Goal: Transaction & Acquisition: Purchase product/service

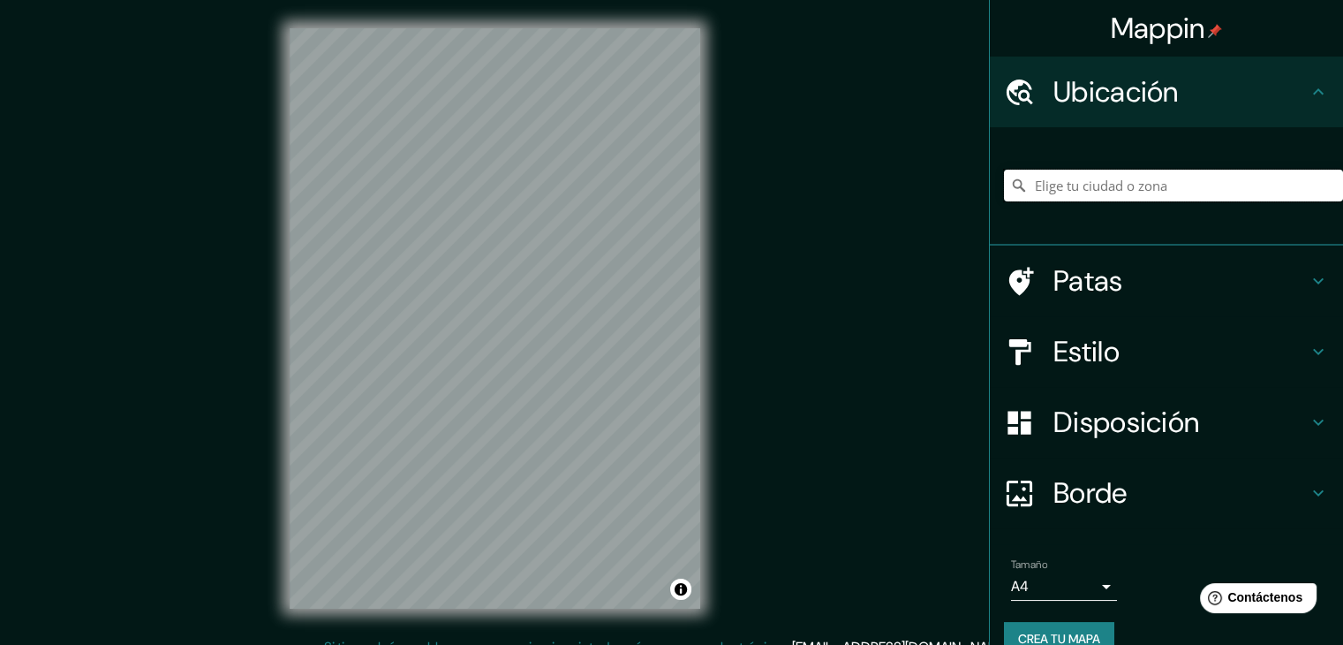
click at [1035, 183] on input "Elige tu ciudad o zona" at bounding box center [1173, 186] width 339 height 32
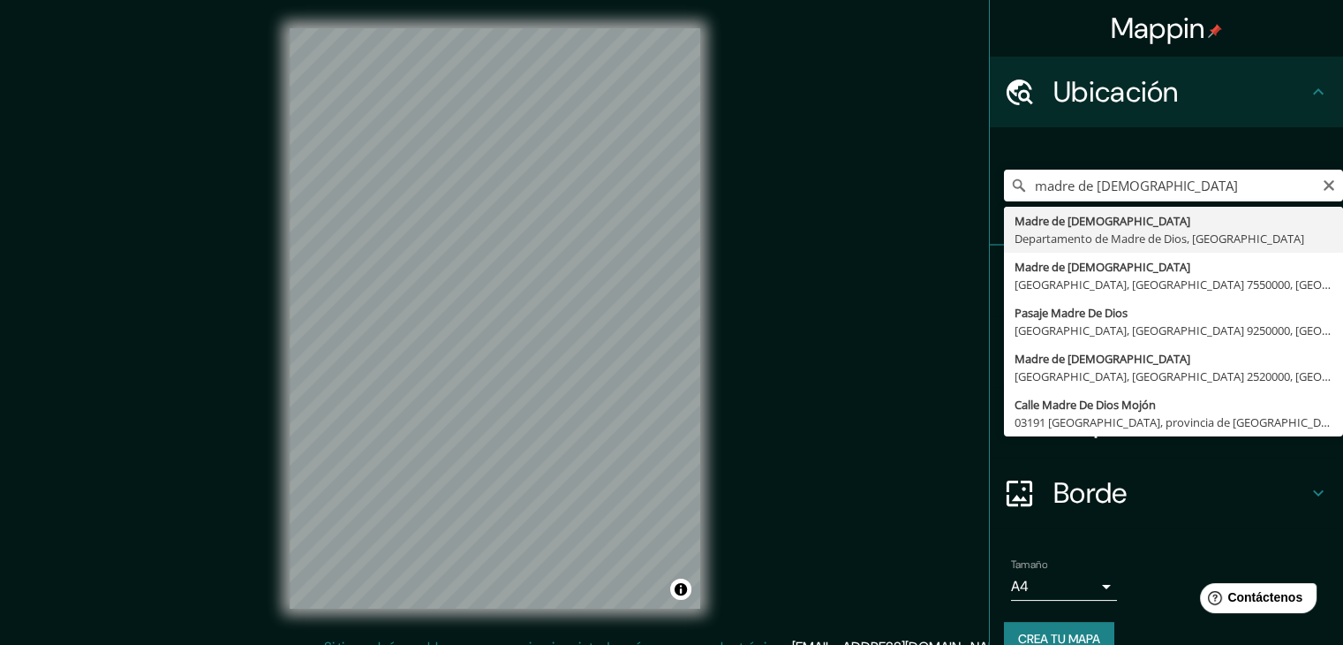
type input "Madre De Dios, Departamento de Madre de Dios, Perú"
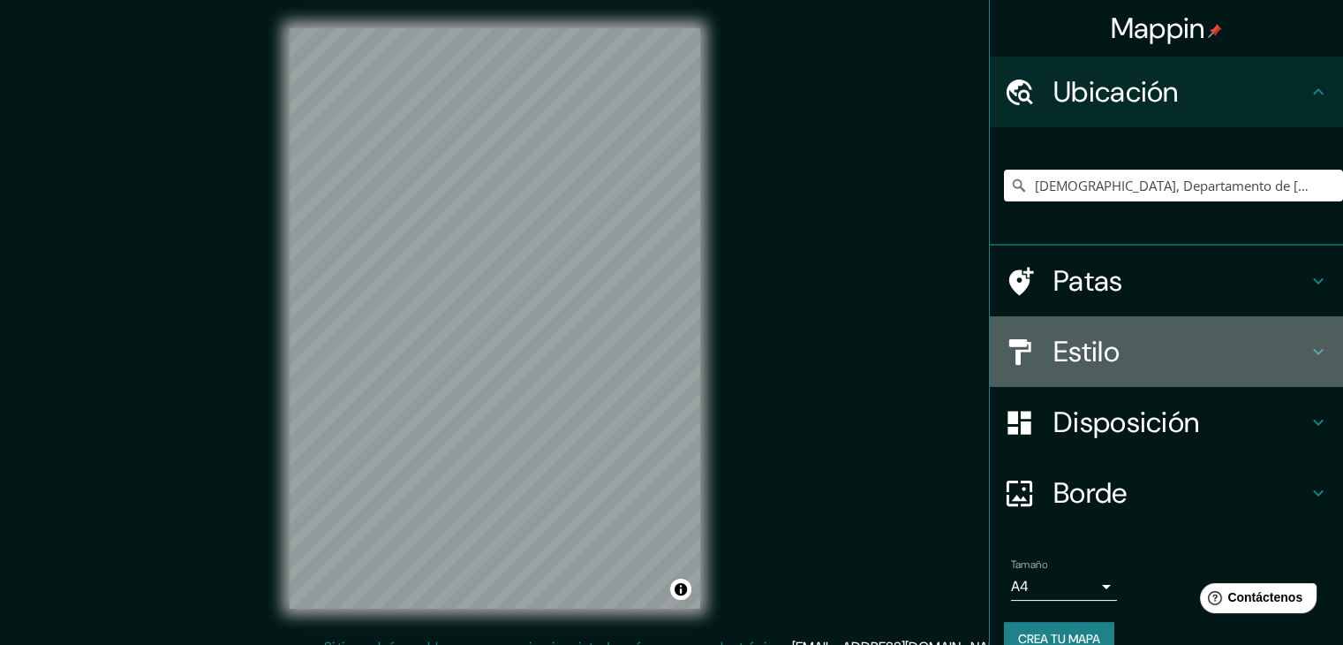
click at [1272, 337] on h4 "Estilo" at bounding box center [1181, 351] width 254 height 35
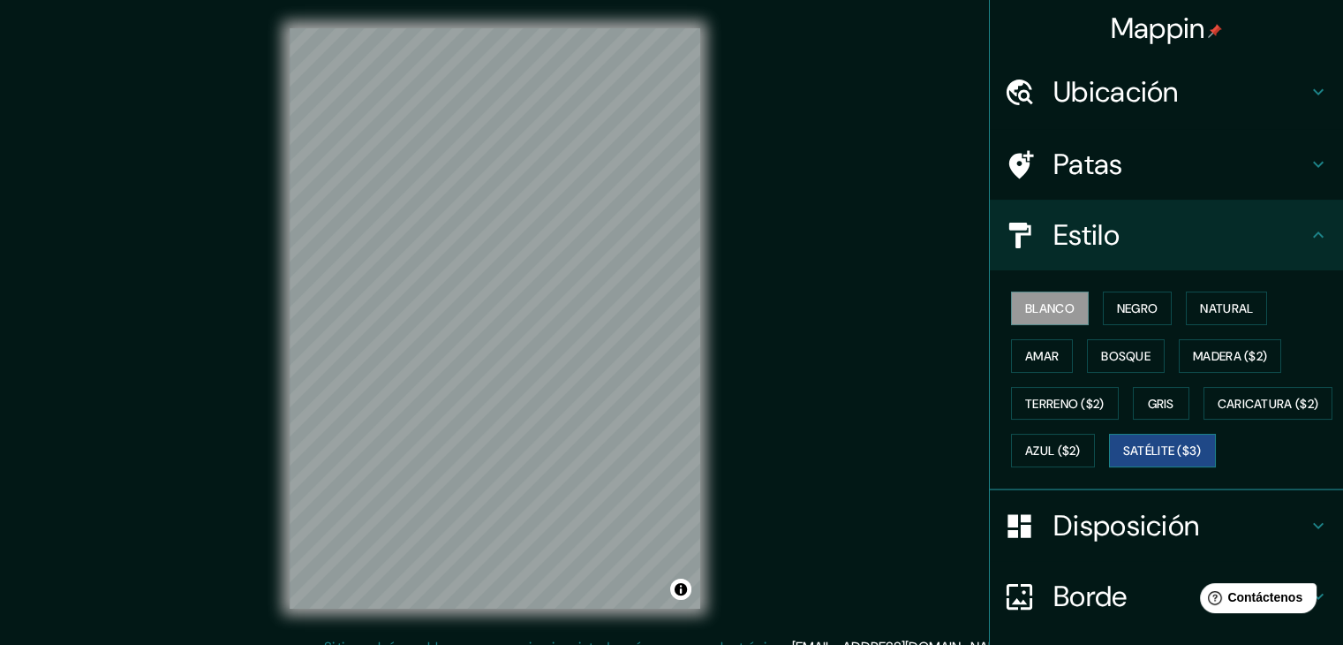
click at [1124, 459] on font "Satélite ($3)" at bounding box center [1163, 451] width 79 height 16
click at [1081, 439] on font "Azul ($2)" at bounding box center [1053, 450] width 56 height 23
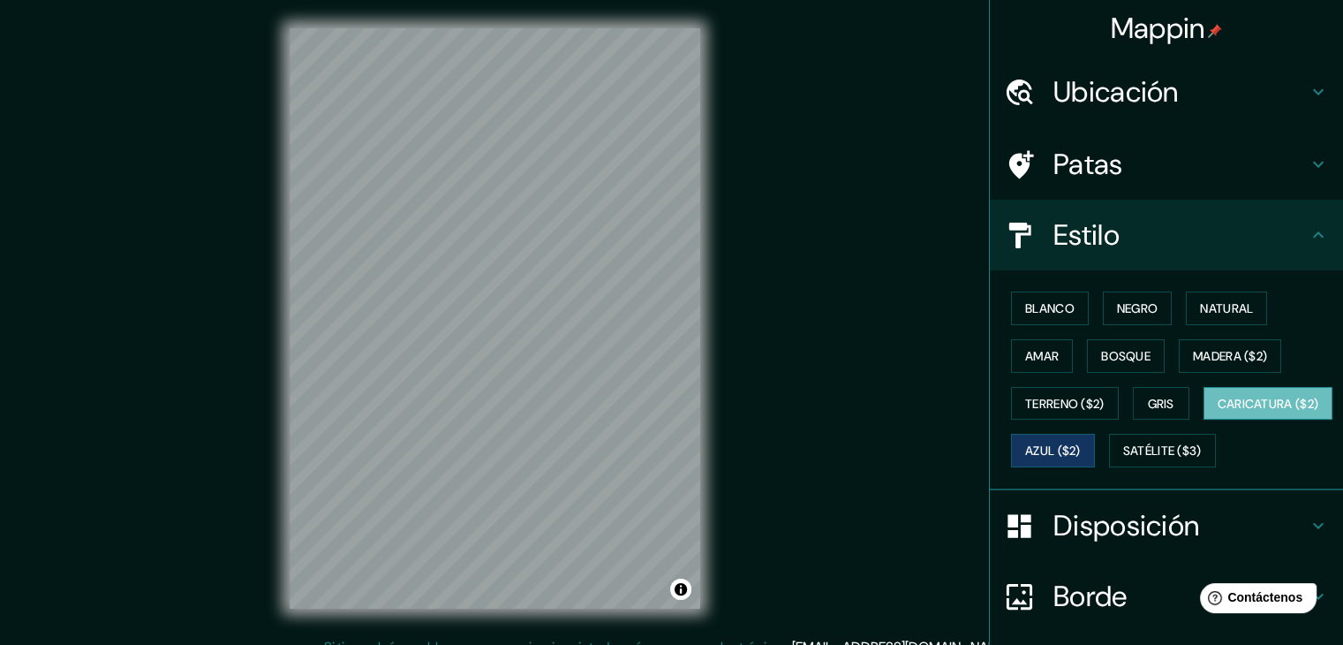
click at [1218, 415] on font "Caricatura ($2)" at bounding box center [1269, 403] width 102 height 23
click at [563, 333] on div at bounding box center [563, 335] width 14 height 14
click at [618, 52] on div at bounding box center [616, 56] width 14 height 14
click at [491, 351] on div at bounding box center [492, 344] width 14 height 14
click at [1133, 407] on button "Gris" at bounding box center [1161, 404] width 57 height 34
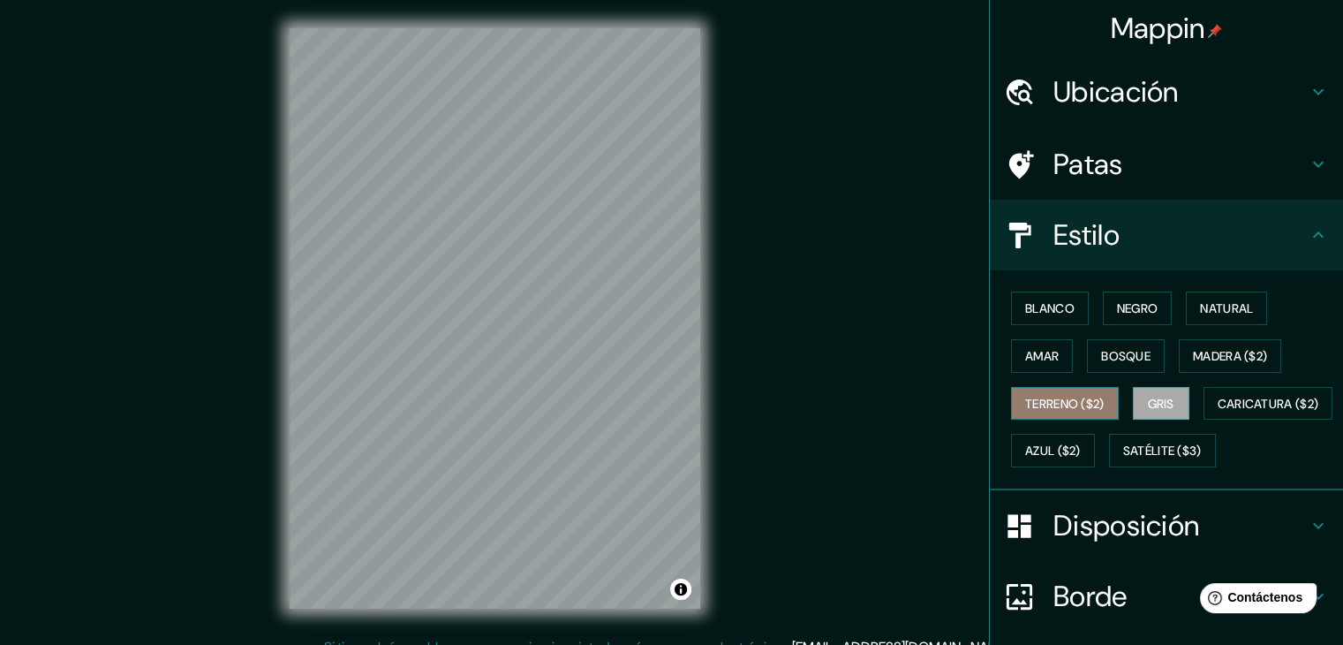
click at [1090, 403] on font "Terreno ($2)" at bounding box center [1064, 404] width 79 height 16
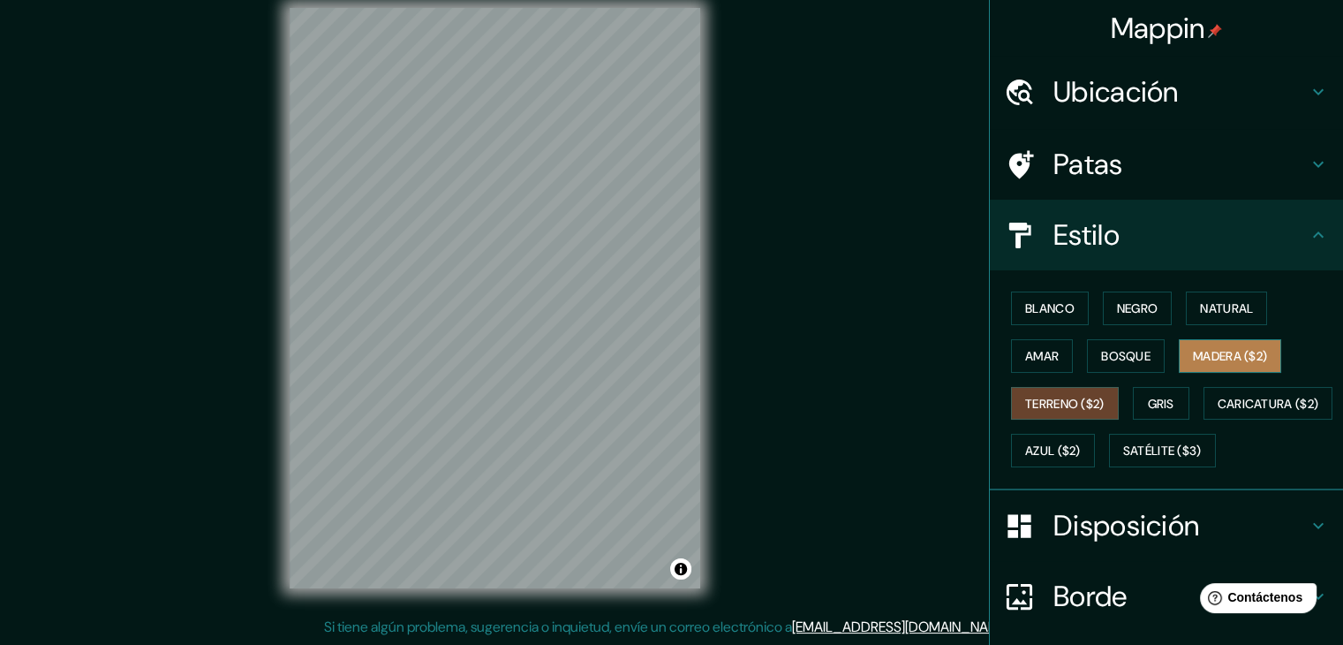
drag, startPoint x: 1180, startPoint y: 358, endPoint x: 1214, endPoint y: 359, distance: 33.6
click at [1201, 358] on button "Madera ($2)" at bounding box center [1230, 356] width 102 height 34
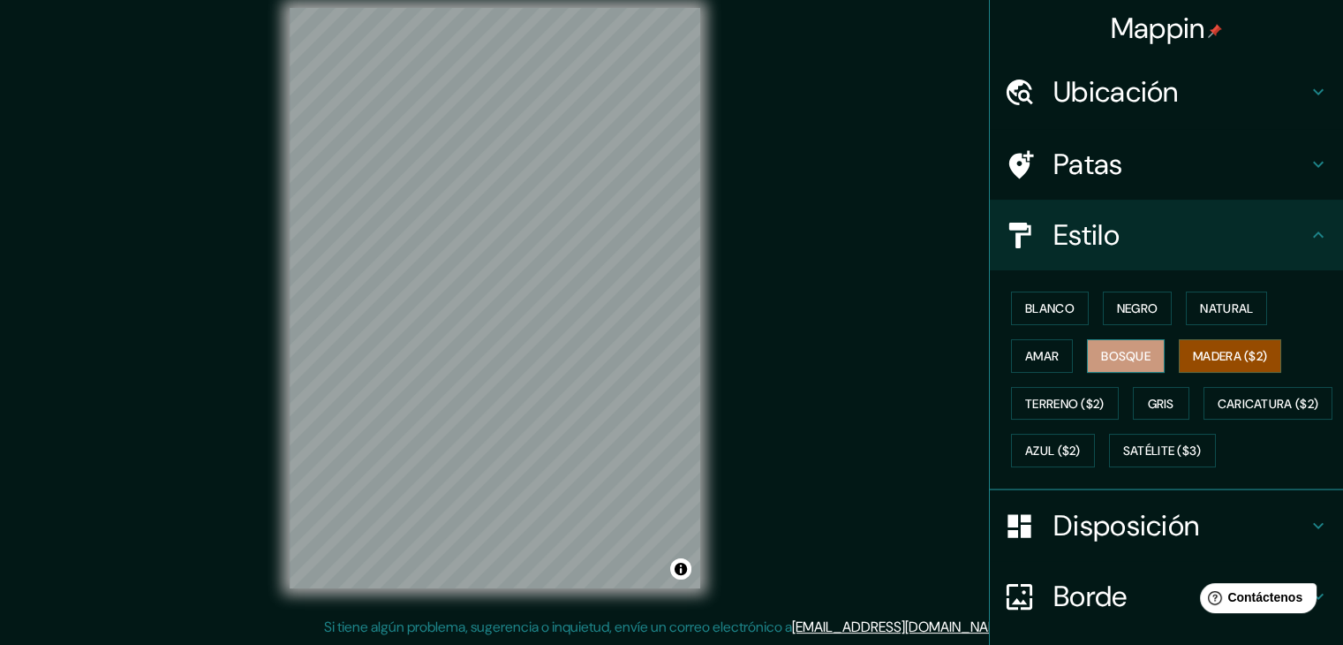
click at [1124, 352] on font "Bosque" at bounding box center [1125, 356] width 49 height 16
click at [1026, 355] on font "Amar" at bounding box center [1042, 356] width 34 height 16
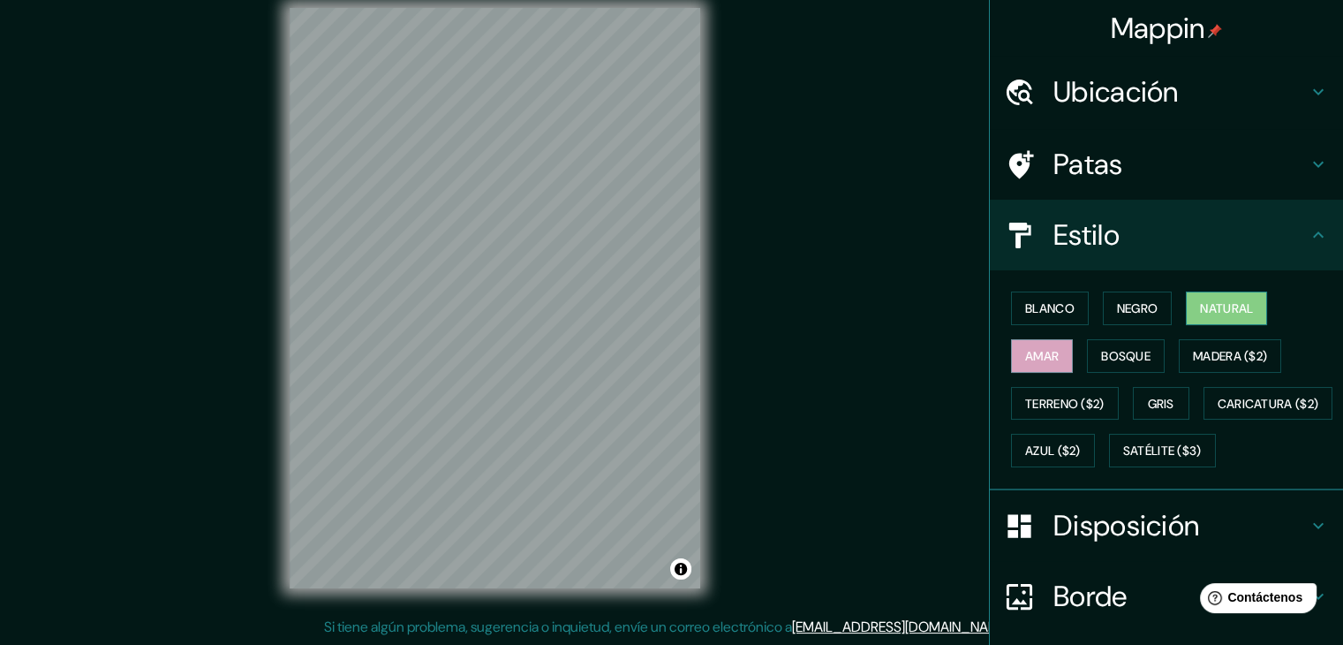
click at [1220, 308] on font "Natural" at bounding box center [1226, 308] width 53 height 16
click at [1121, 301] on font "Negro" at bounding box center [1138, 308] width 42 height 16
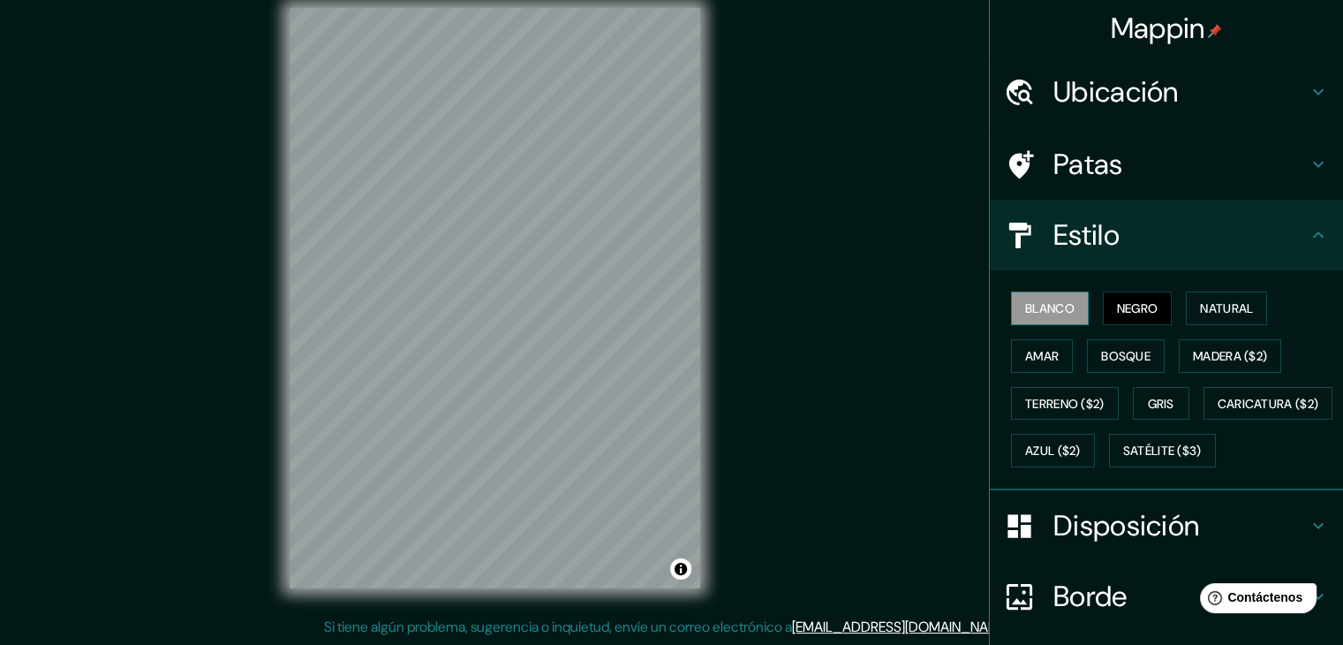
click at [1025, 302] on font "Blanco" at bounding box center [1049, 308] width 49 height 16
click at [1148, 407] on font "Gris" at bounding box center [1161, 404] width 26 height 16
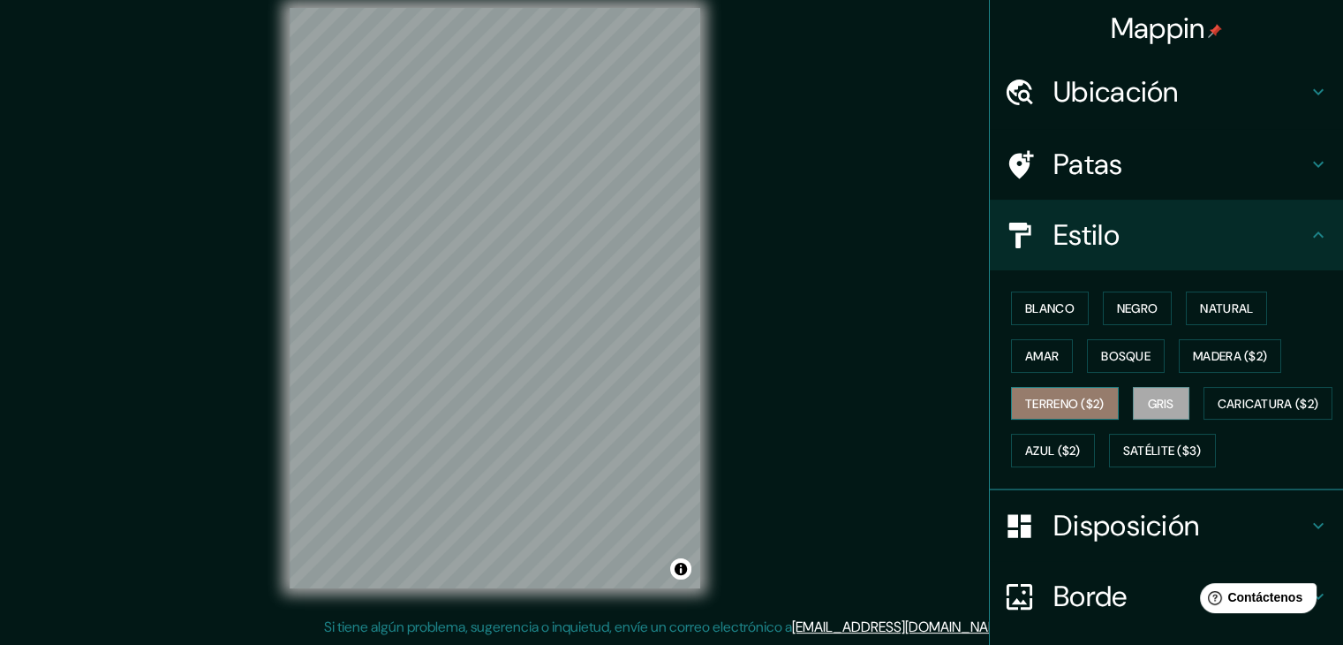
click at [1049, 410] on font "Terreno ($2)" at bounding box center [1064, 403] width 79 height 23
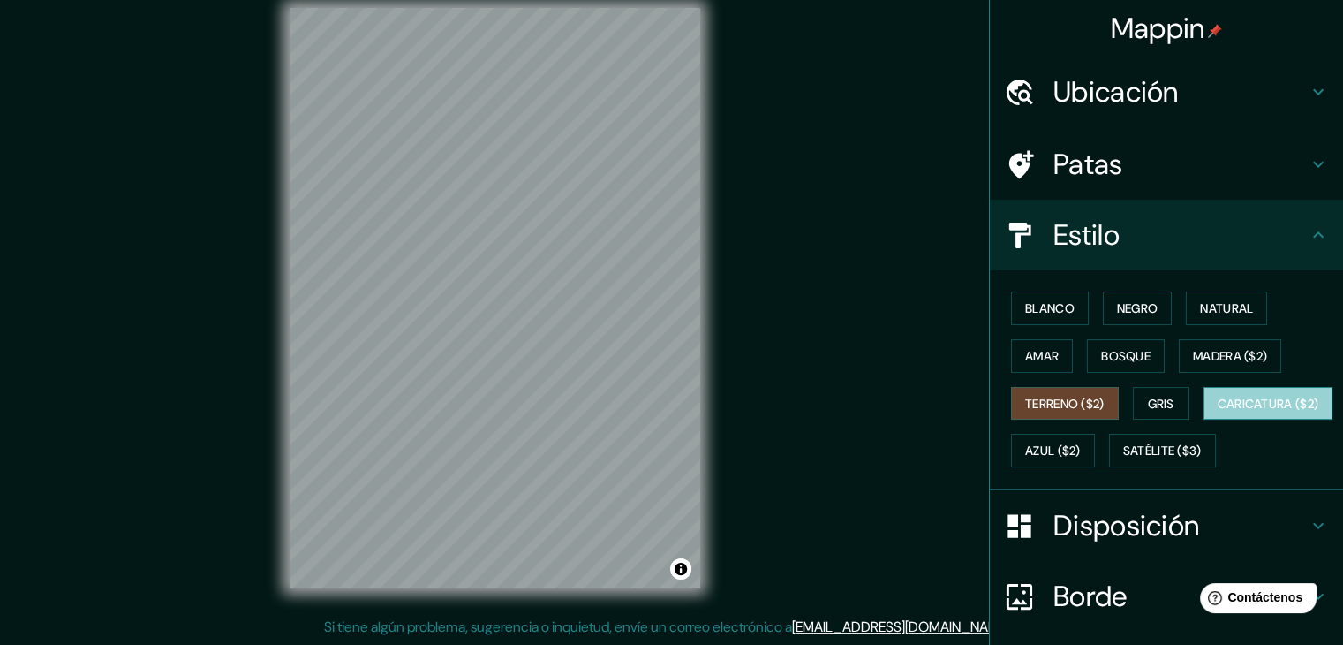
click at [1218, 412] on font "Caricatura ($2)" at bounding box center [1269, 404] width 102 height 16
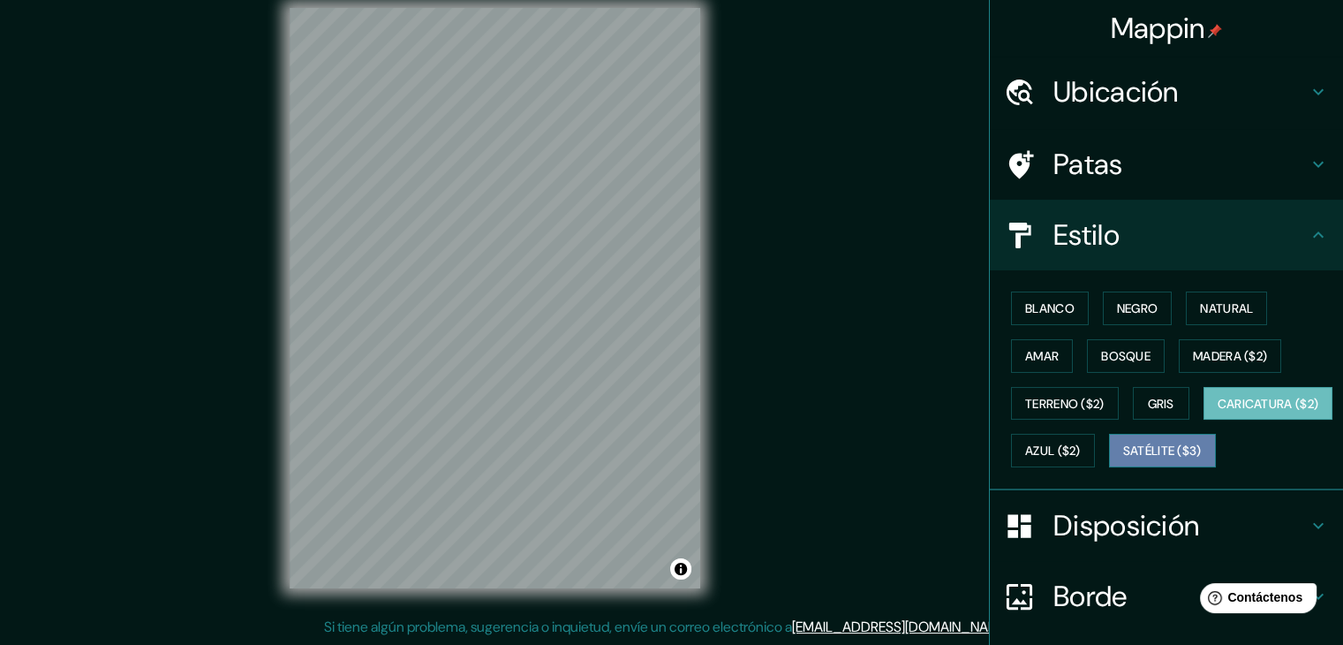
click at [1124, 459] on font "Satélite ($3)" at bounding box center [1163, 451] width 79 height 16
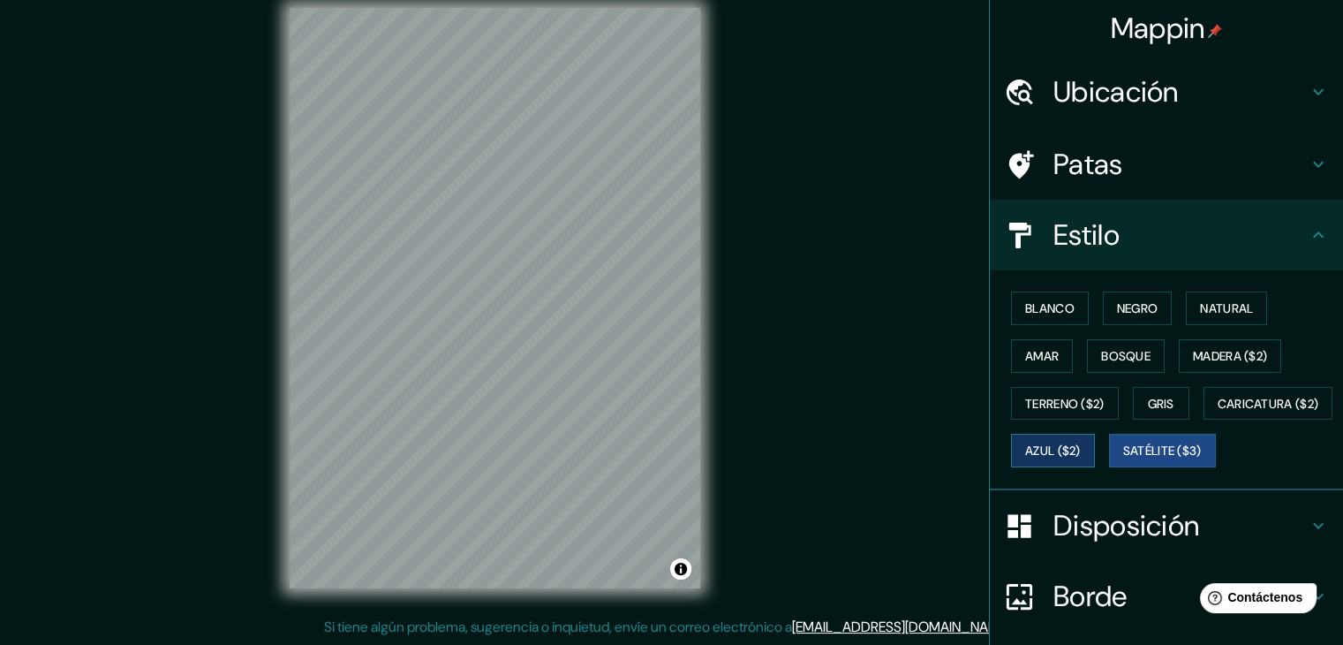
click at [1081, 443] on font "Azul ($2)" at bounding box center [1053, 451] width 56 height 16
click at [1207, 333] on div "Blanco Negro Natural Amar Bosque Madera ($2) Terreno ($2) Gris Caricatura ($2) …" at bounding box center [1173, 379] width 339 height 190
click at [1004, 389] on div "Blanco Negro Natural Amar Bosque Madera ($2) Terreno ($2) Gris Caricatura ($2) …" at bounding box center [1173, 379] width 339 height 190
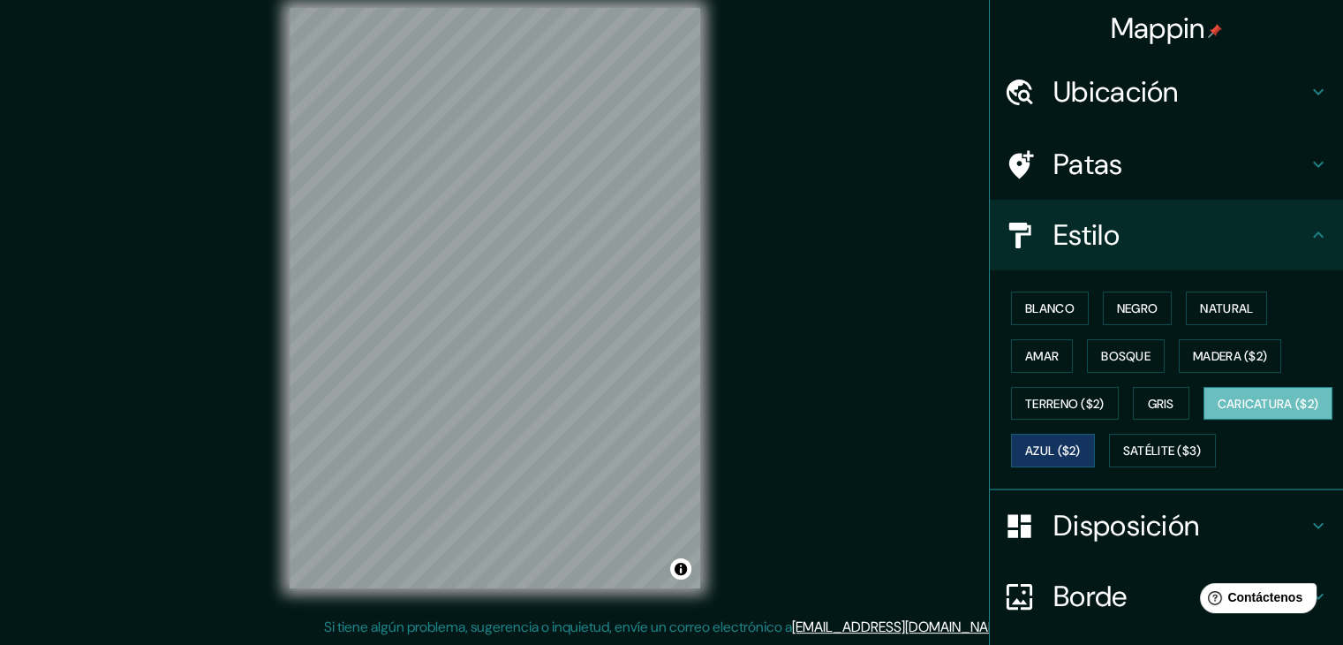
click at [1218, 415] on font "Caricatura ($2)" at bounding box center [1269, 403] width 102 height 23
click at [1048, 404] on font "Terreno ($2)" at bounding box center [1064, 404] width 79 height 16
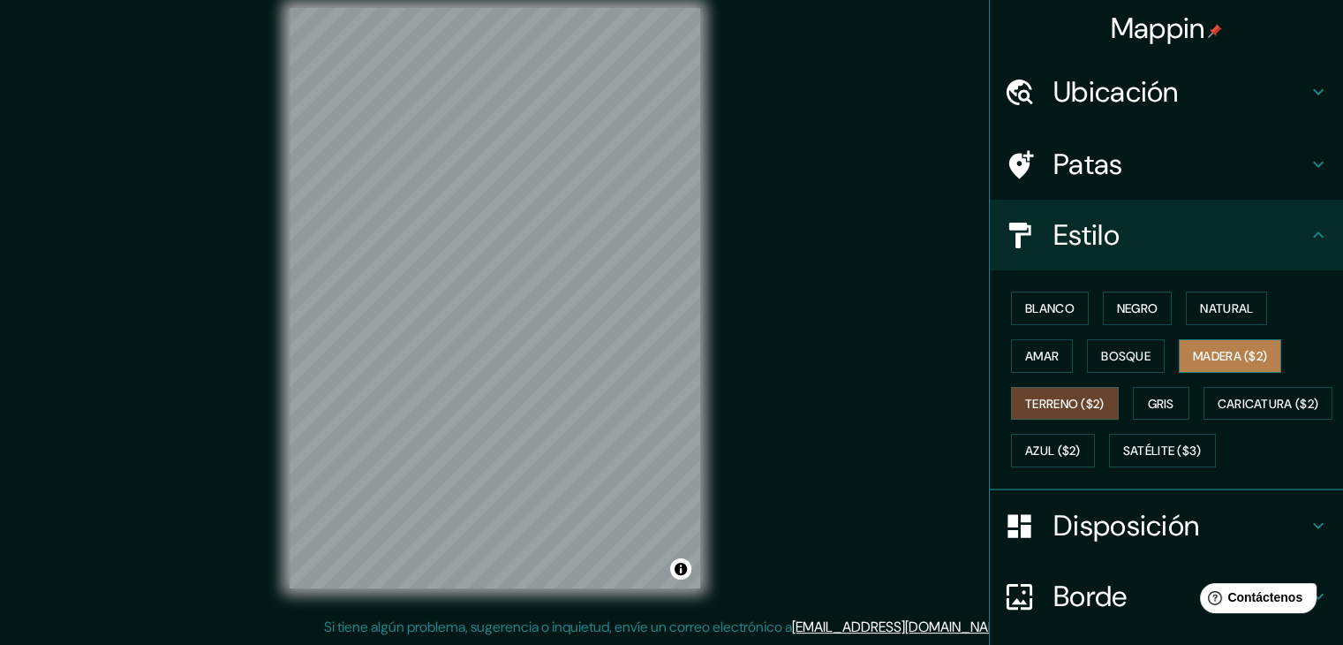
click at [1197, 358] on font "Madera ($2)" at bounding box center [1230, 356] width 74 height 16
drag, startPoint x: 708, startPoint y: 491, endPoint x: 838, endPoint y: 406, distance: 155.1
click at [838, 406] on div "Mappin Ubicación Madre De Dios, Departamento de Madre de Dios, Perú Patas Estil…" at bounding box center [671, 312] width 1343 height 665
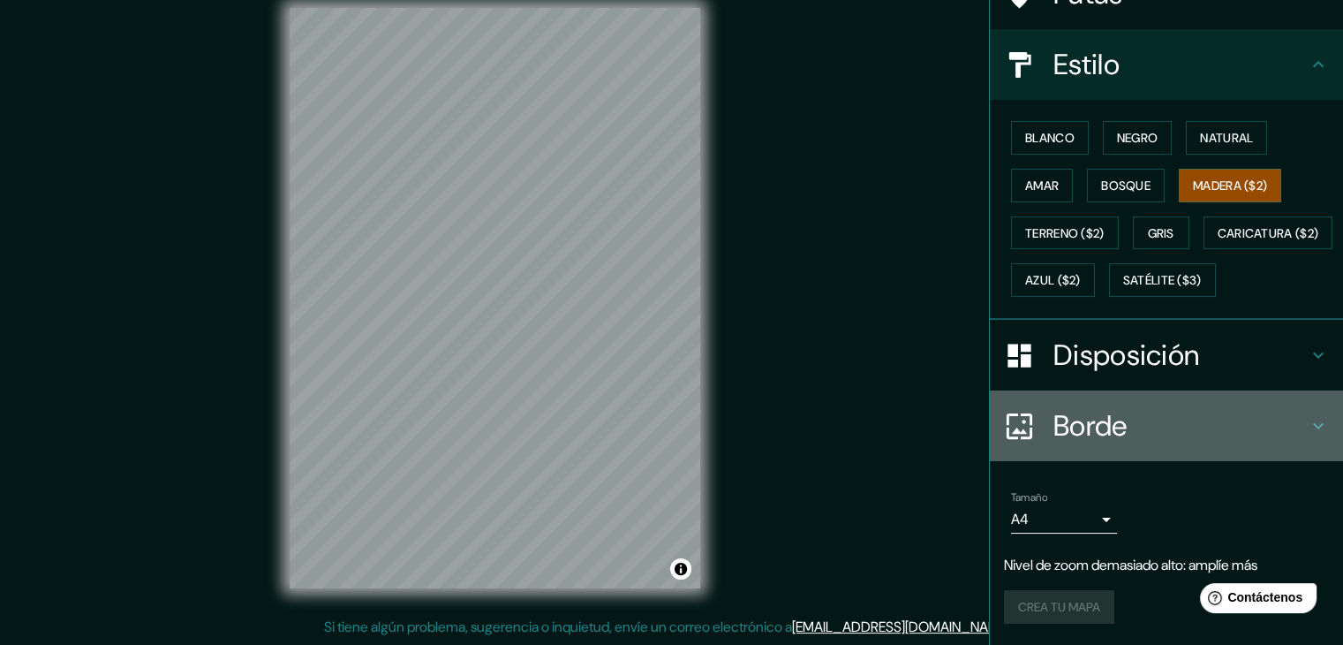
click at [1313, 409] on div "Borde" at bounding box center [1166, 425] width 353 height 71
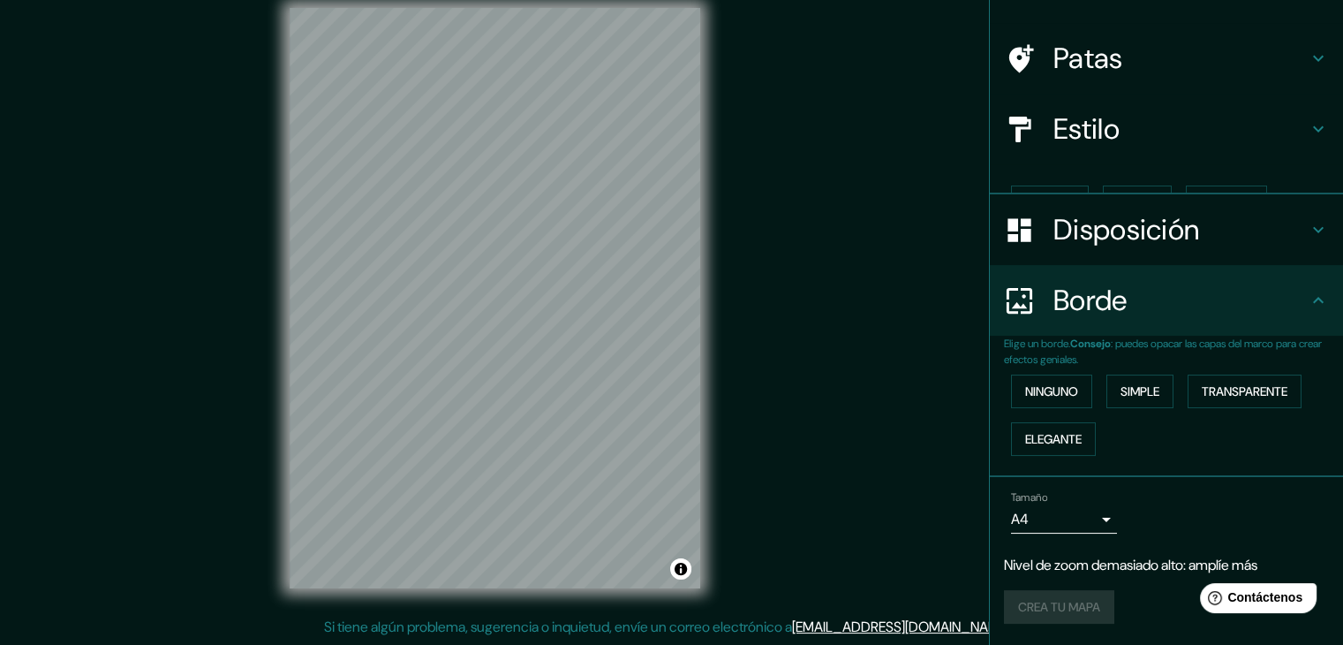
scroll to position [75, 0]
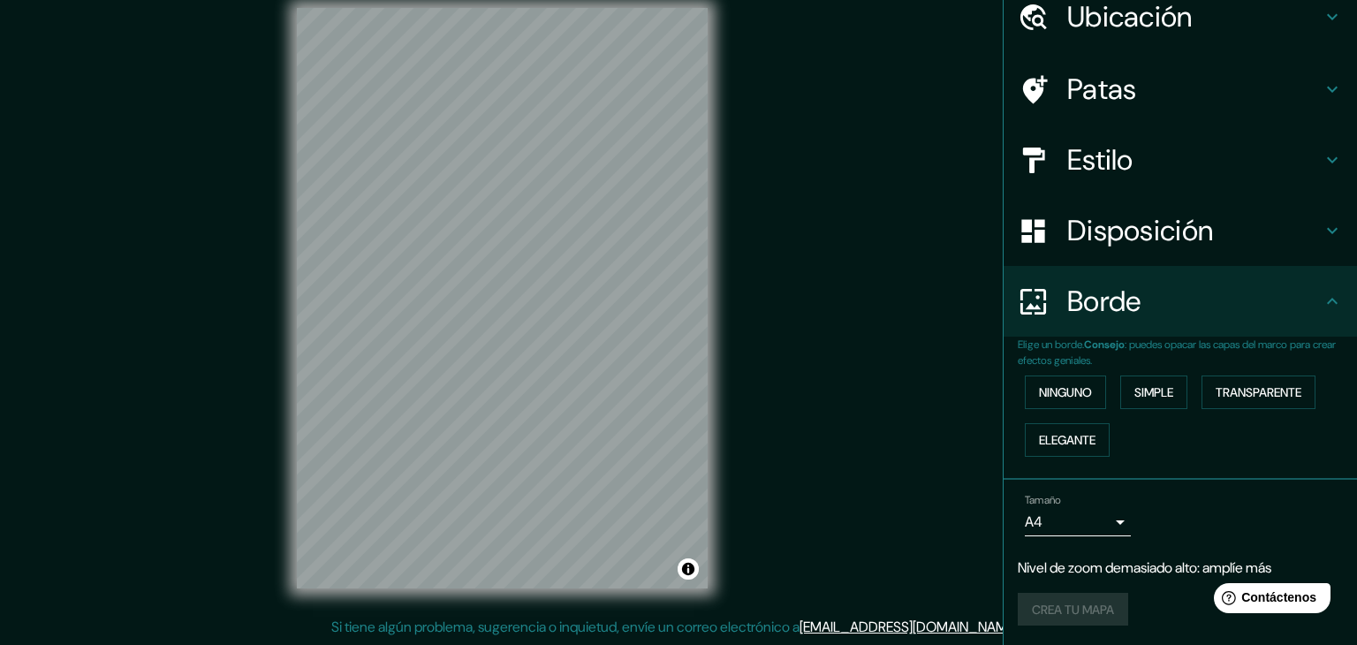
click at [1102, 510] on body "Mappin Ubicación Madre De Dios, Departamento de Madre de Dios, Perú Patas Estil…" at bounding box center [678, 302] width 1357 height 645
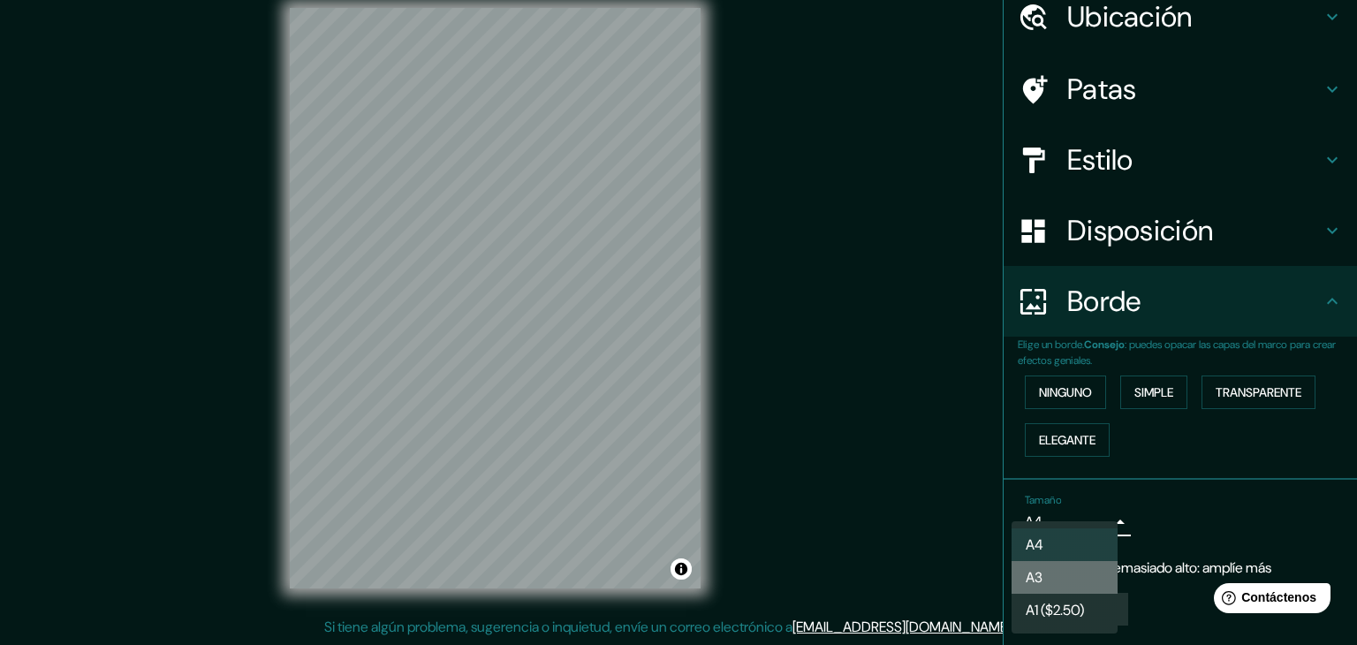
click at [1063, 573] on li "A3" at bounding box center [1064, 577] width 106 height 33
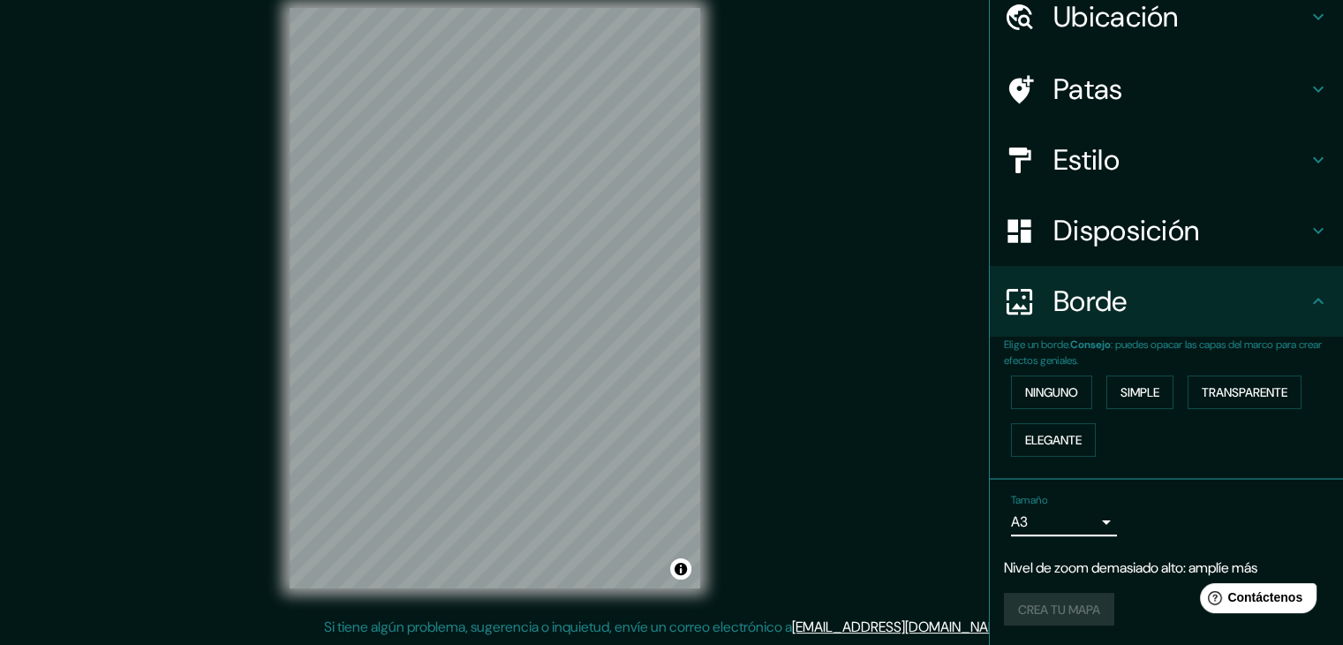
click at [1072, 522] on body "Mappin Ubicación Madre De Dios, Departamento de Madre de Dios, Perú Patas Estil…" at bounding box center [671, 302] width 1343 height 645
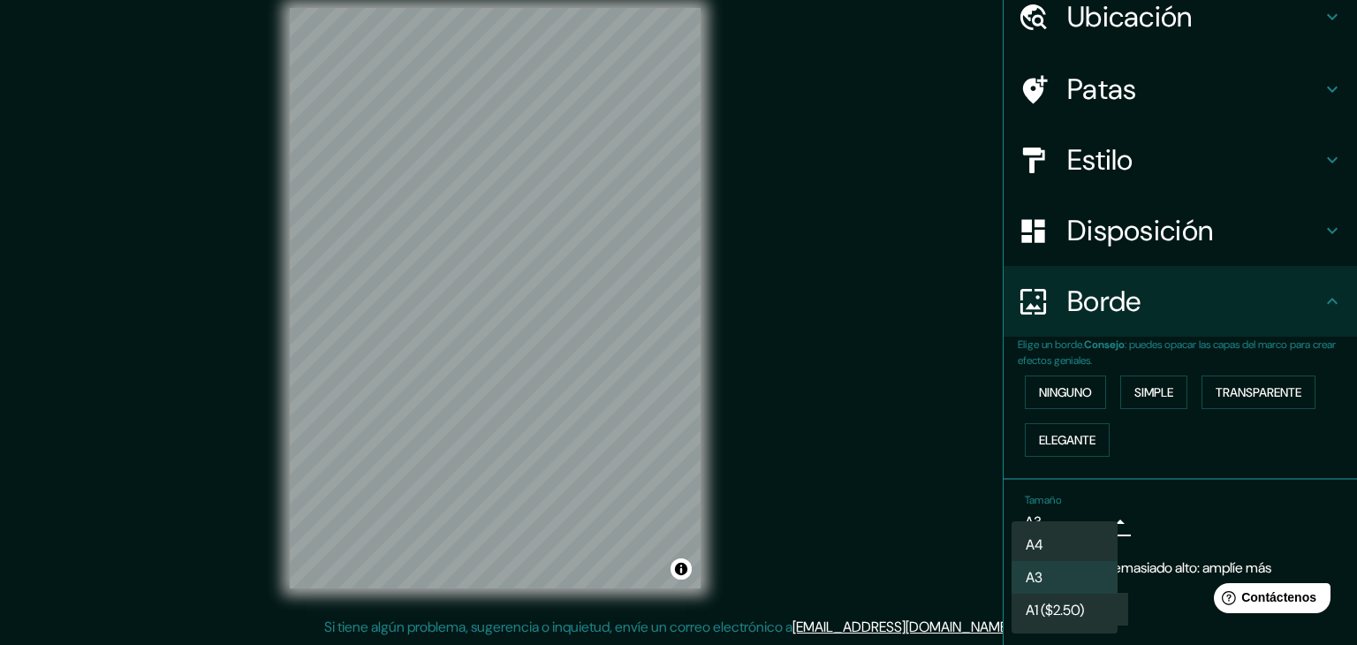
click at [1221, 506] on div at bounding box center [678, 322] width 1357 height 645
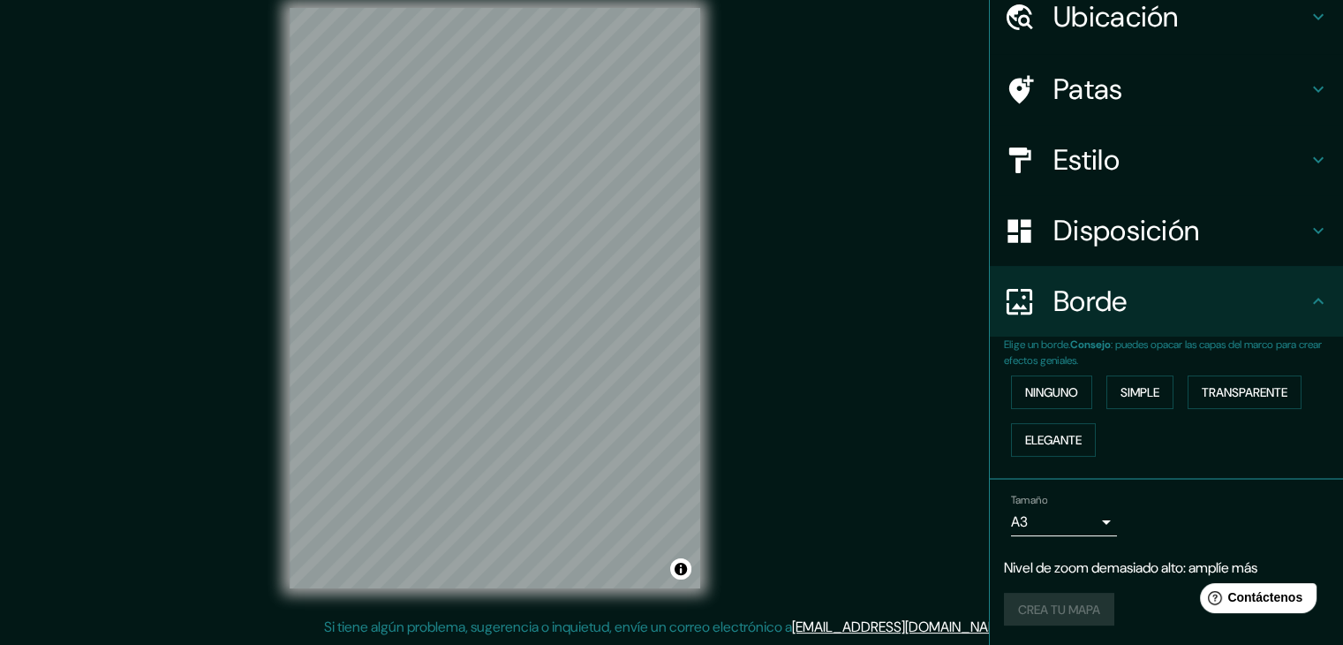
click at [1037, 597] on div "Crea tu mapa" at bounding box center [1166, 610] width 325 height 34
click at [1031, 609] on div "Crea tu mapa" at bounding box center [1166, 610] width 325 height 34
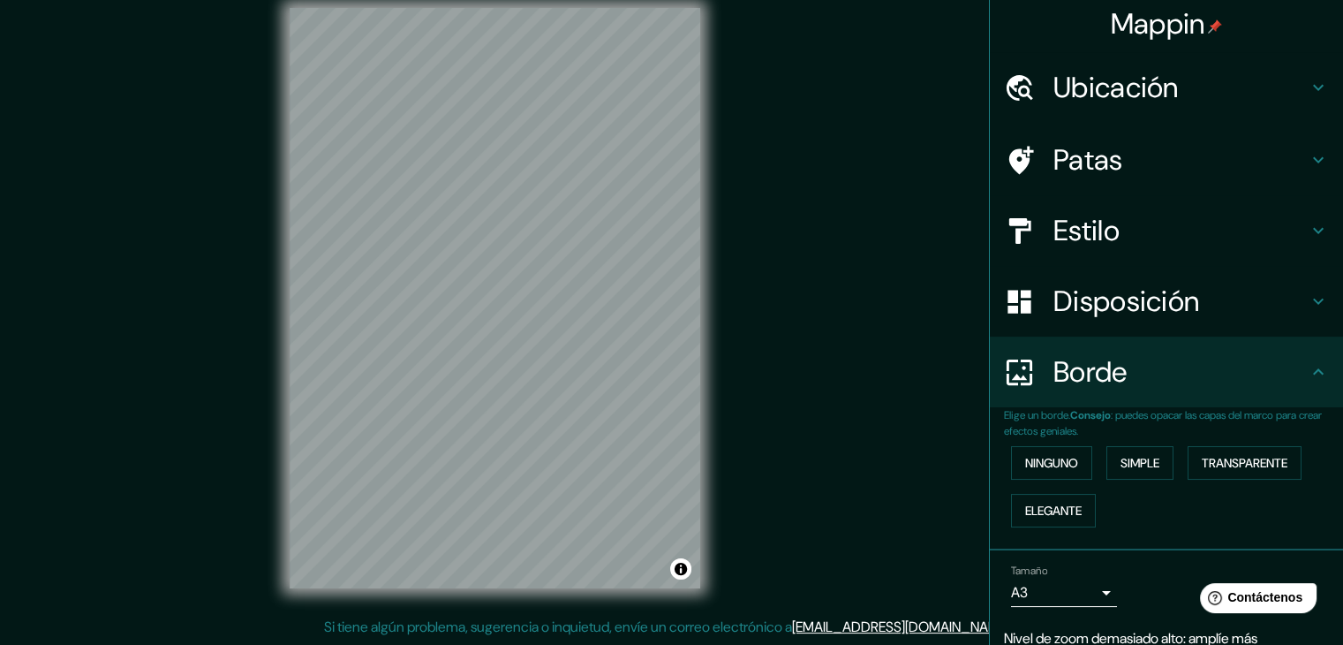
scroll to position [0, 0]
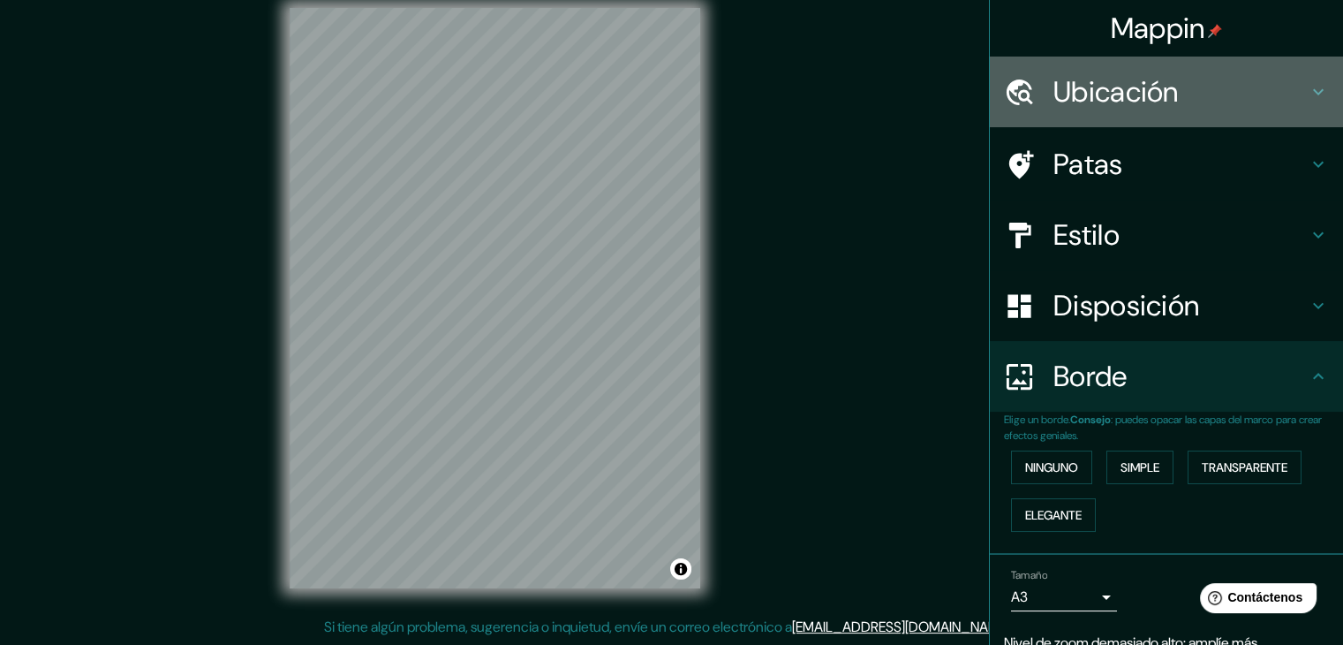
click at [1297, 77] on div "Ubicación" at bounding box center [1166, 92] width 353 height 71
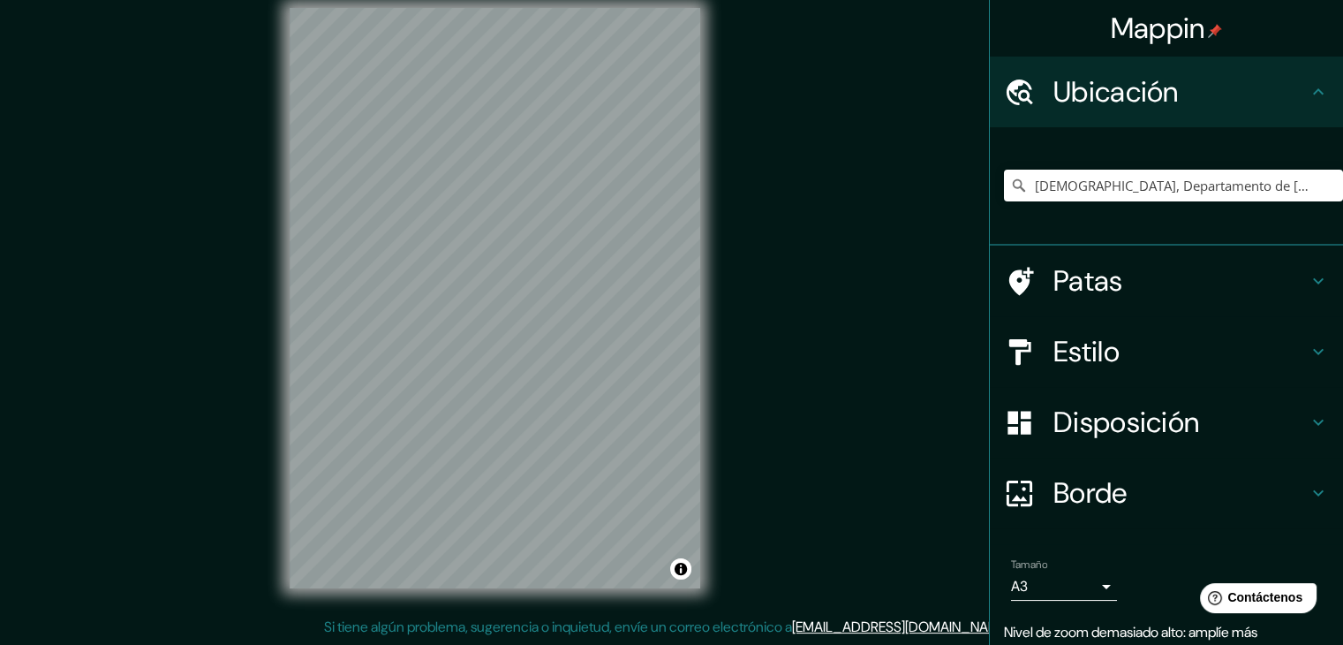
click at [1297, 77] on div "Ubicación" at bounding box center [1166, 92] width 353 height 71
click at [1221, 286] on h4 "Patas" at bounding box center [1181, 280] width 254 height 35
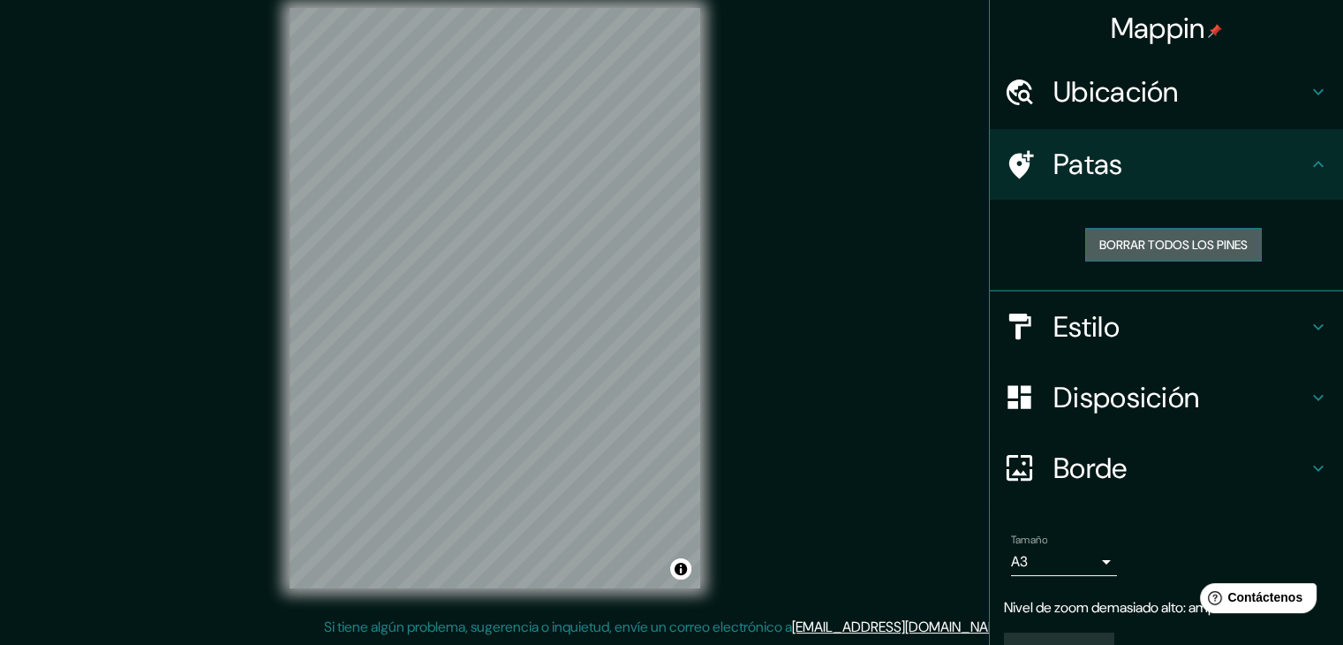
click at [1167, 246] on font "Borrar todos los pines" at bounding box center [1174, 245] width 148 height 16
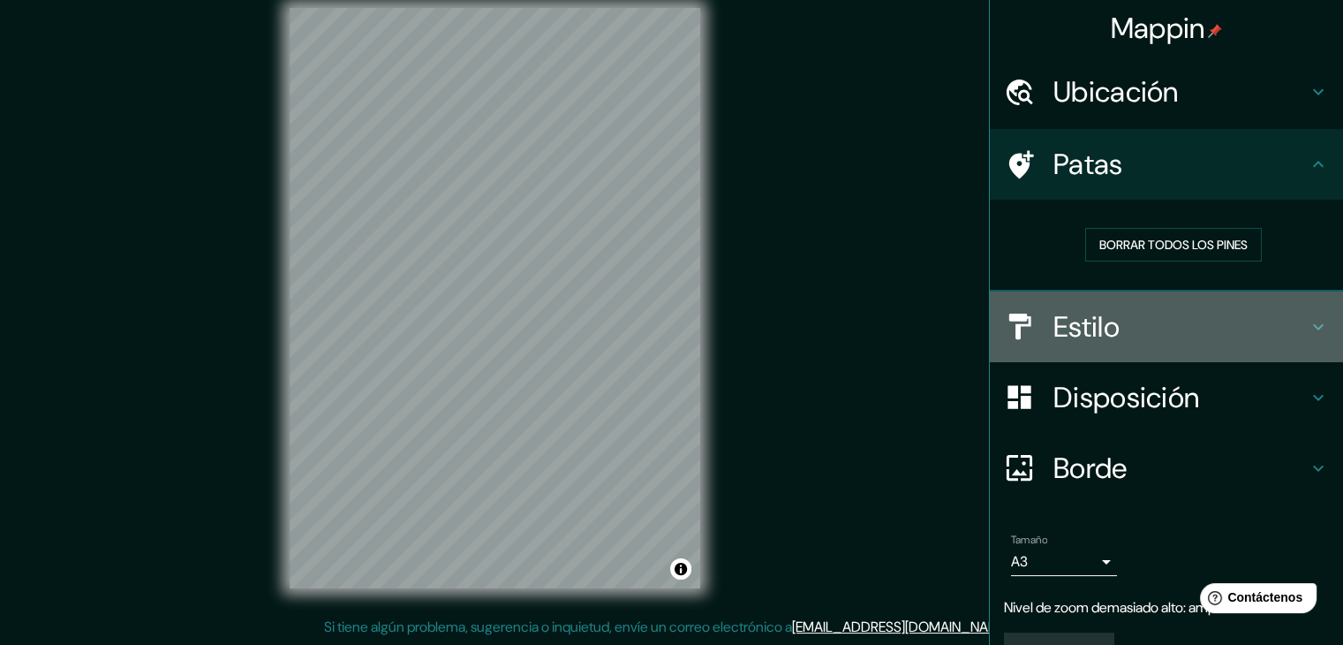
click at [1229, 320] on h4 "Estilo" at bounding box center [1181, 326] width 254 height 35
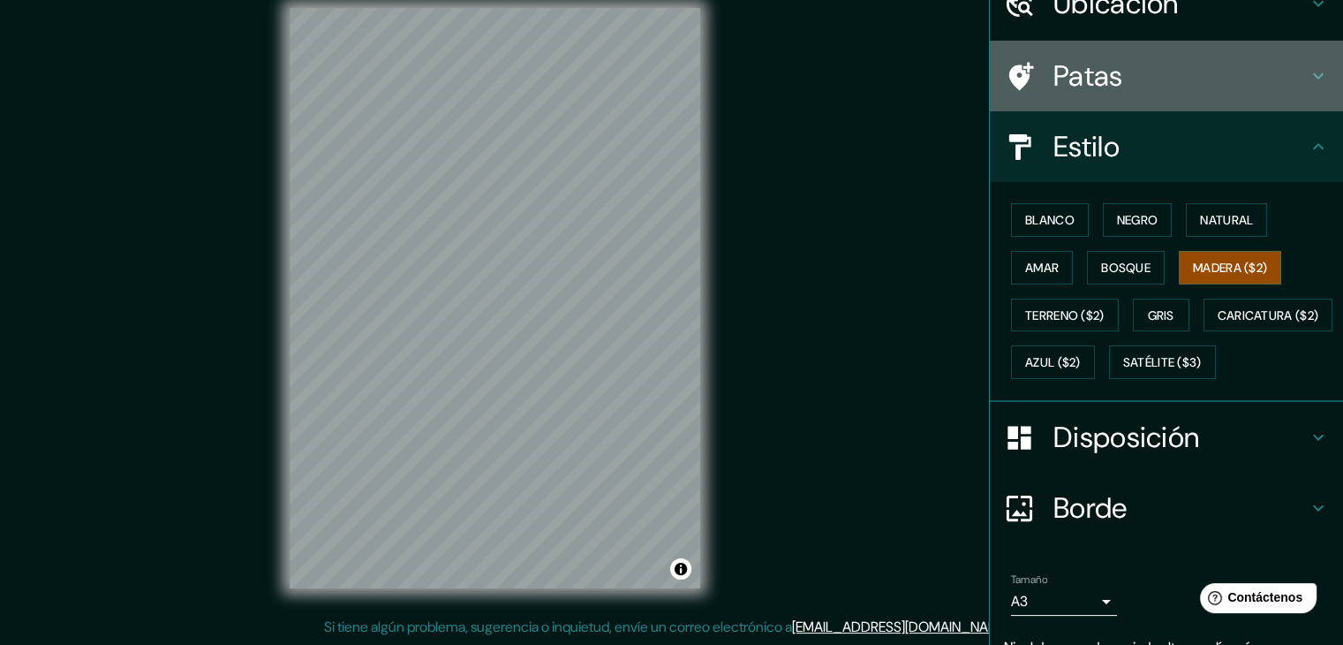
click at [1298, 102] on div "Patas" at bounding box center [1166, 76] width 353 height 71
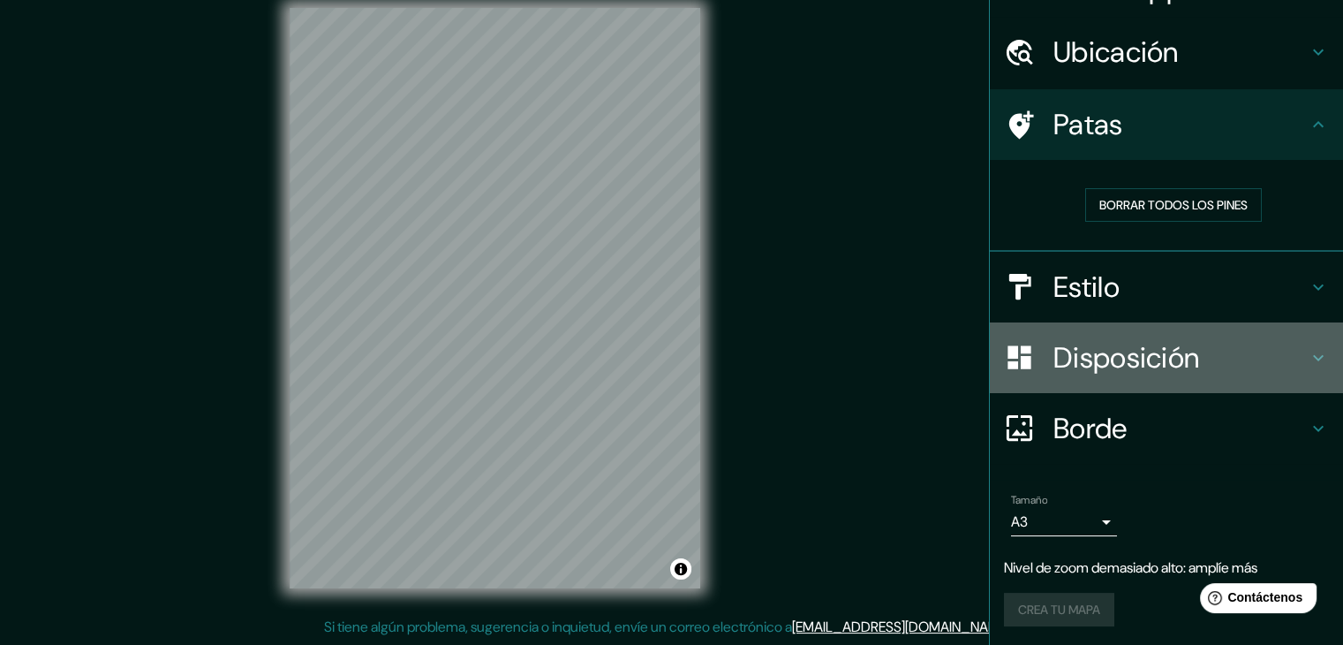
click at [1256, 355] on h4 "Disposición" at bounding box center [1181, 357] width 254 height 35
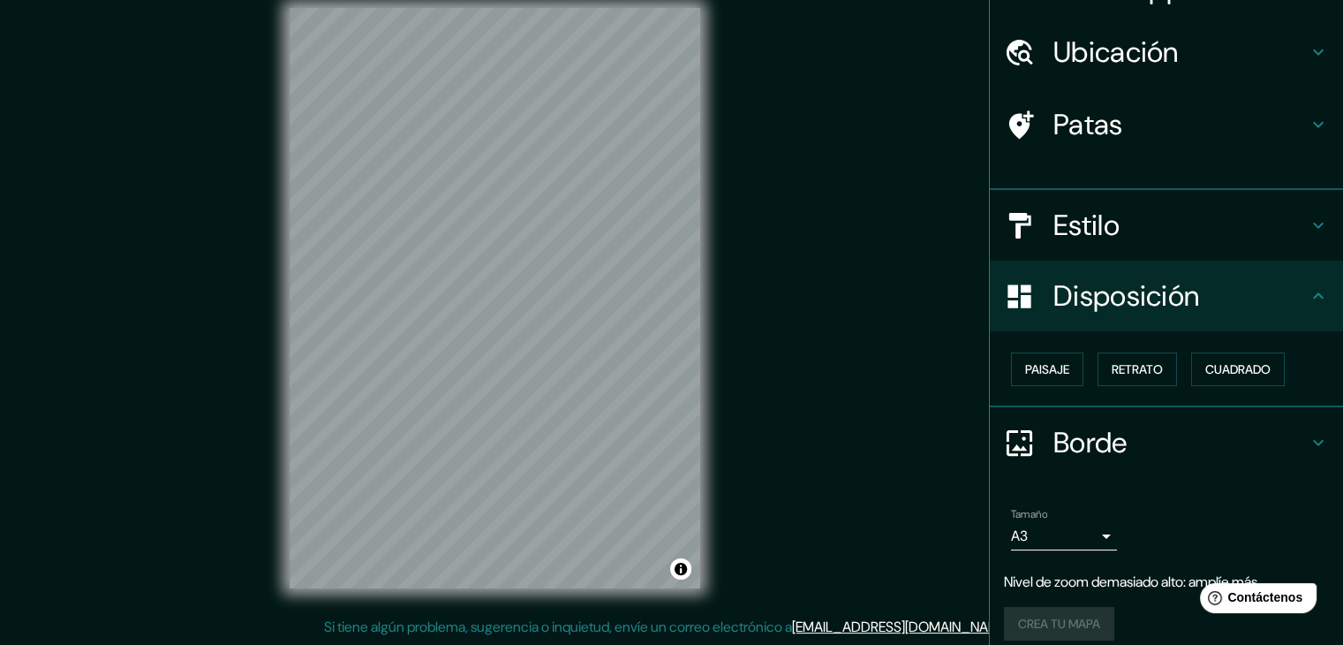
scroll to position [26, 0]
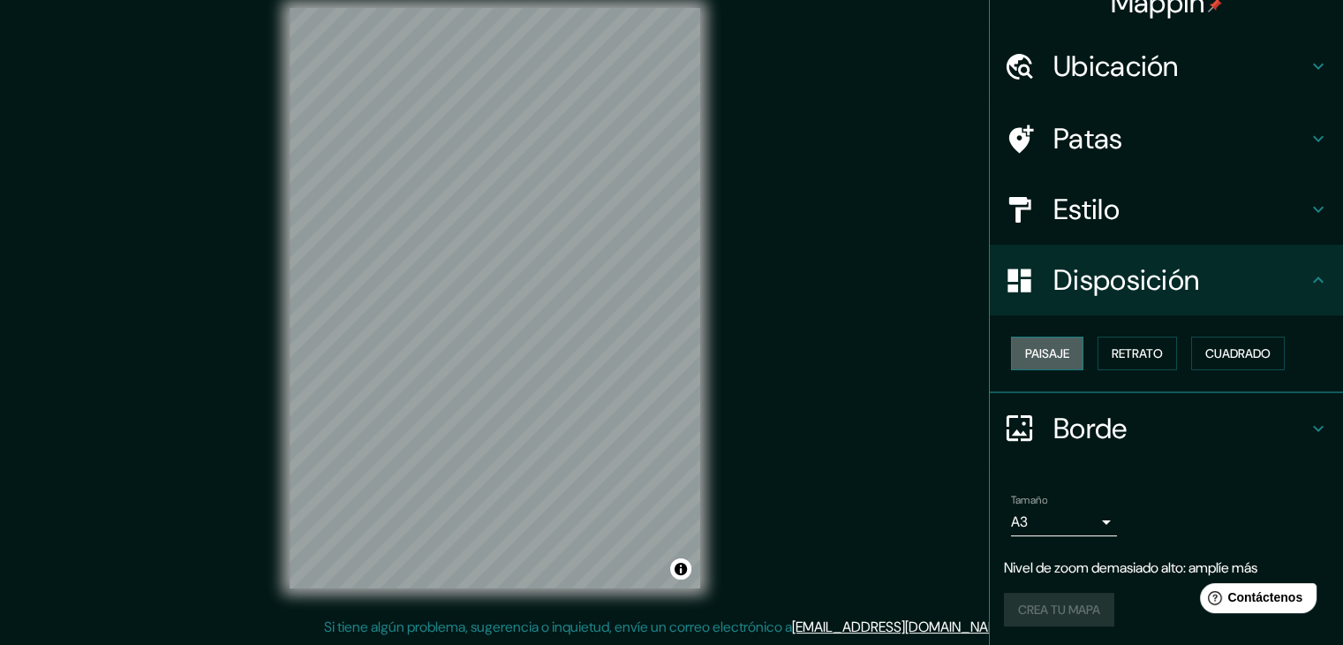
click at [1048, 350] on font "Paisaje" at bounding box center [1047, 353] width 44 height 16
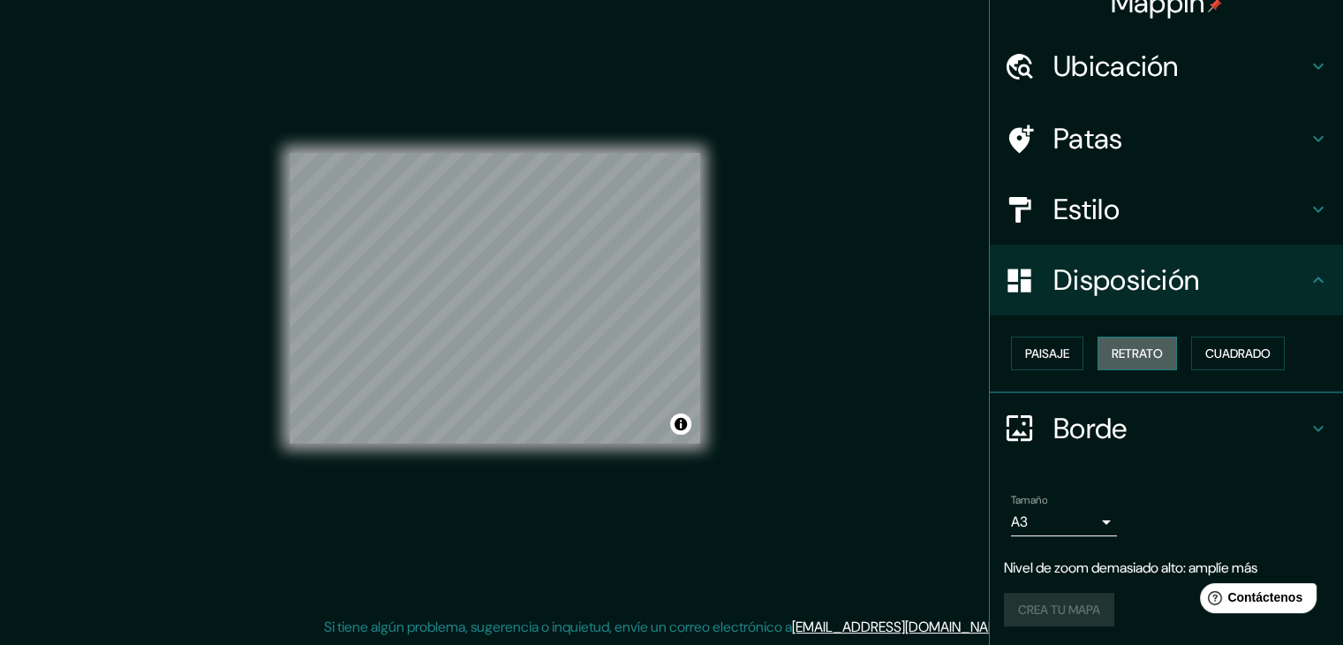
click at [1124, 358] on font "Retrato" at bounding box center [1137, 353] width 51 height 16
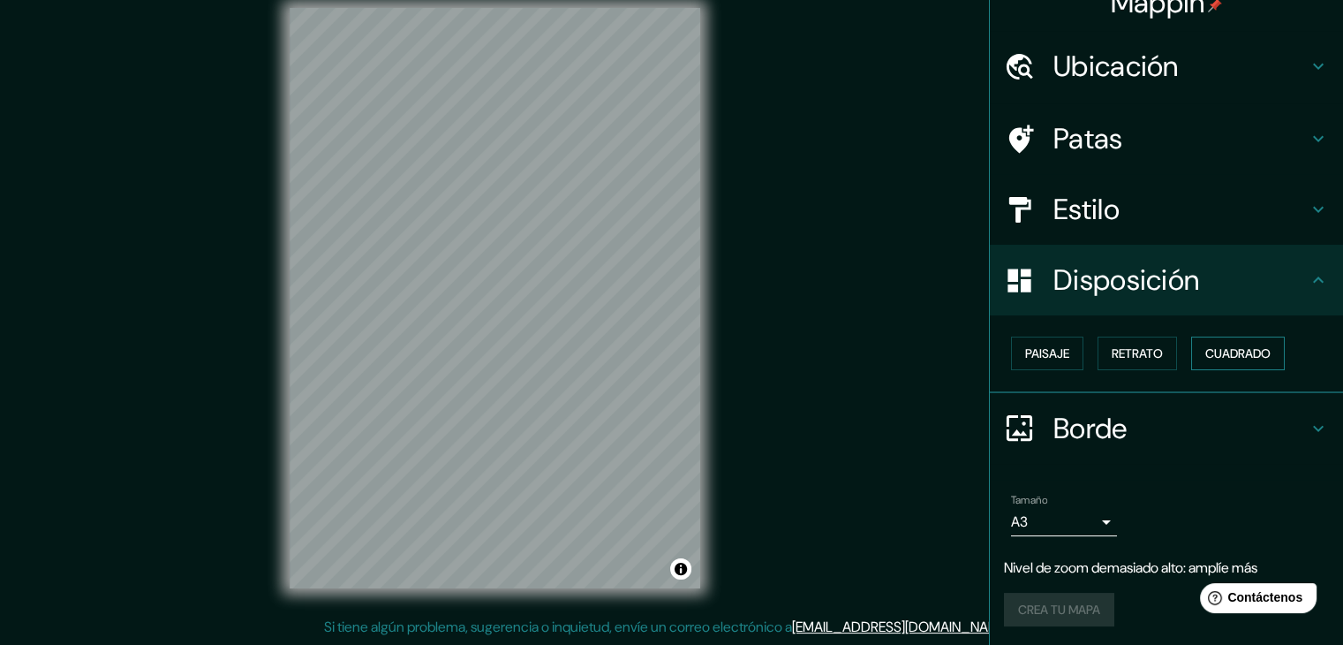
click at [1208, 351] on font "Cuadrado" at bounding box center [1238, 353] width 65 height 16
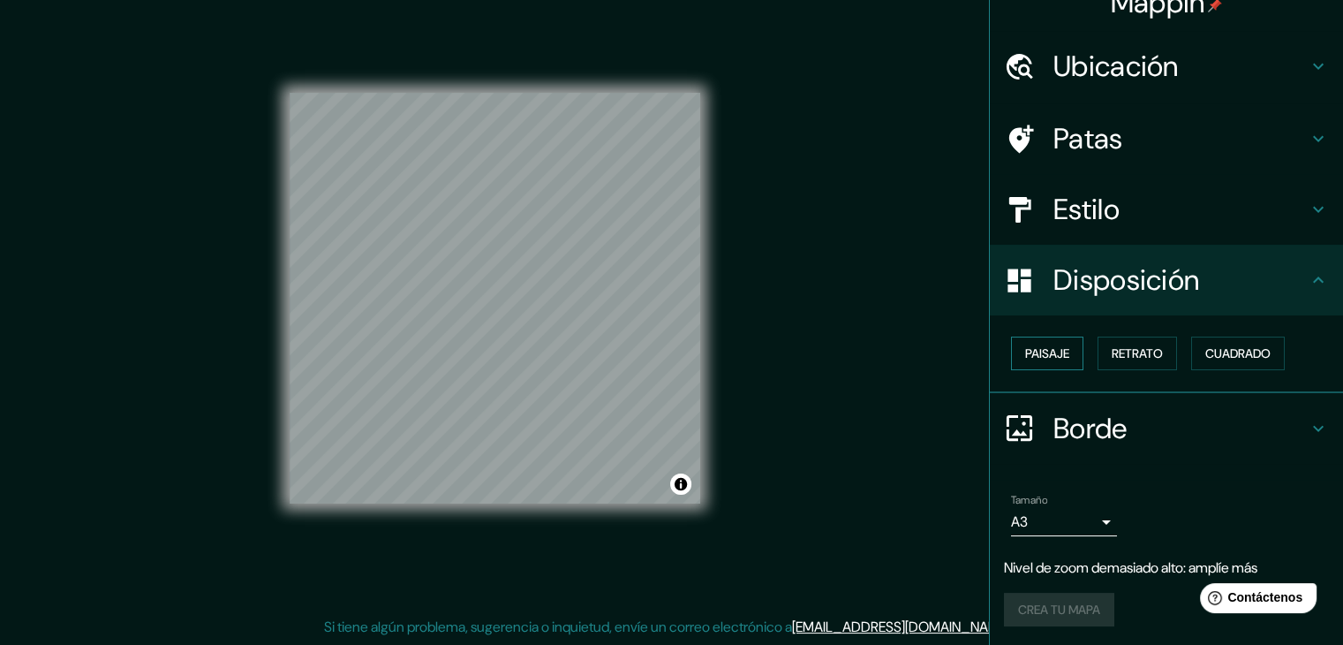
click at [1056, 337] on button "Paisaje" at bounding box center [1047, 354] width 72 height 34
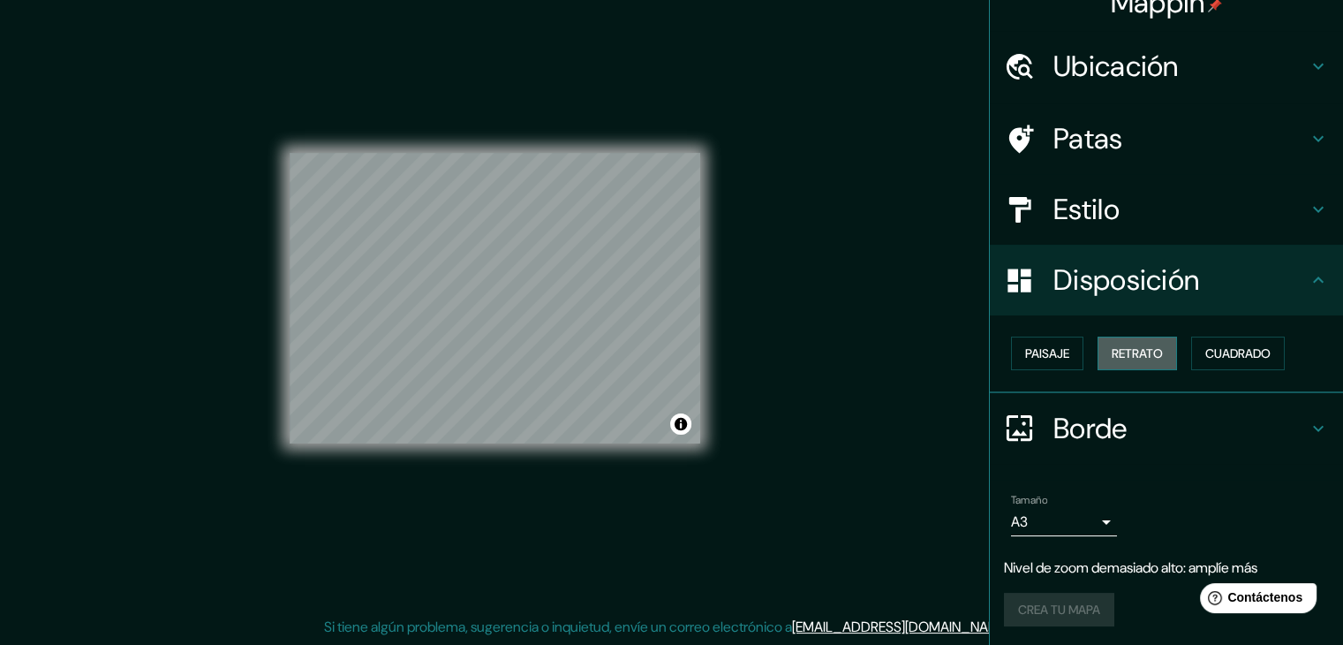
click at [1138, 365] on button "Retrato" at bounding box center [1137, 354] width 79 height 34
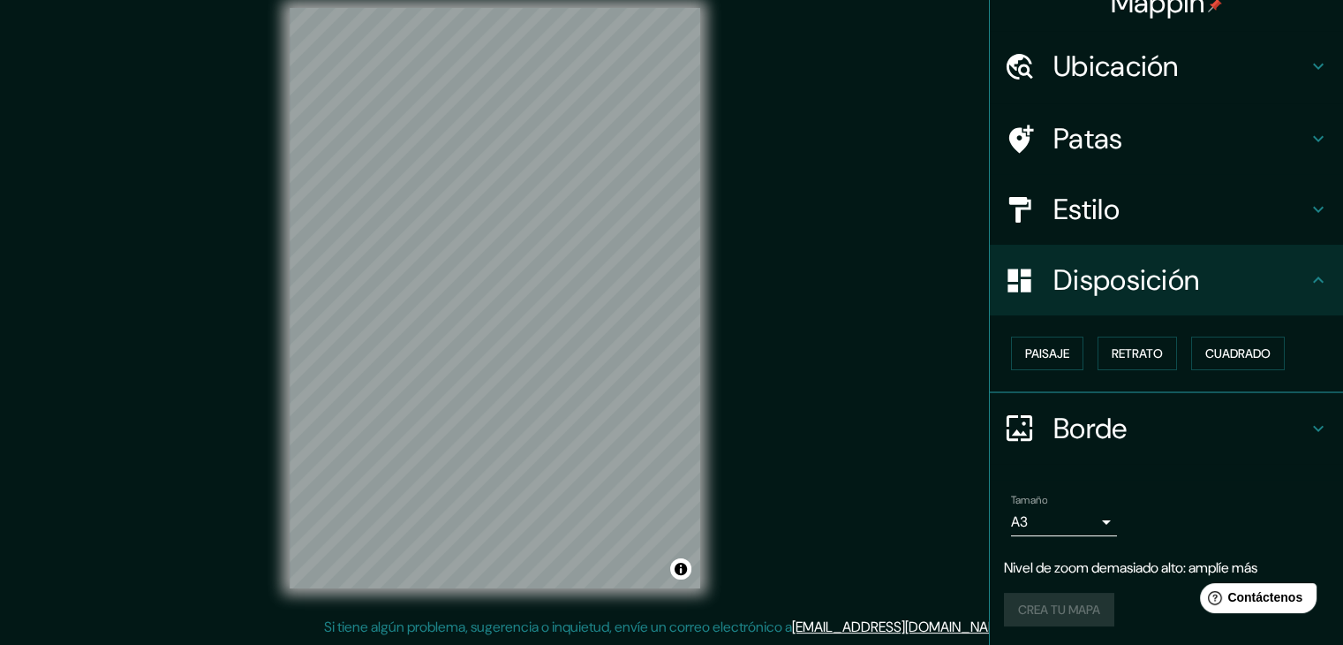
scroll to position [0, 0]
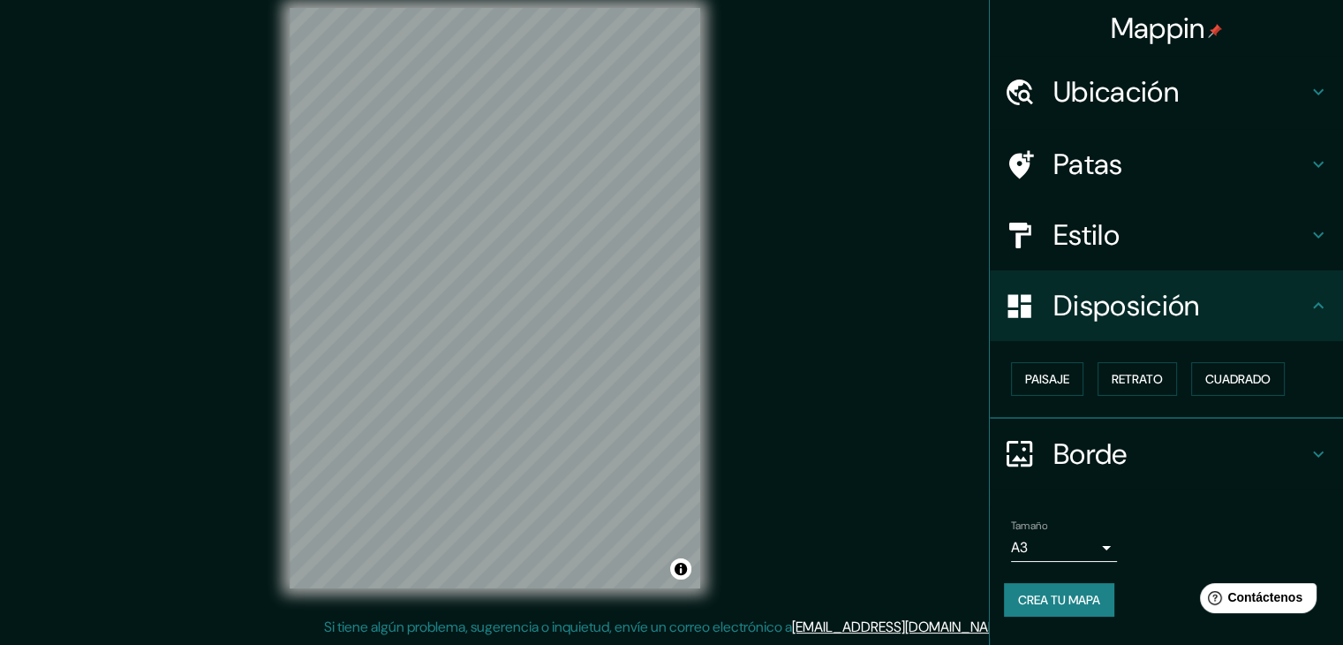
click at [1124, 241] on h4 "Estilo" at bounding box center [1181, 234] width 254 height 35
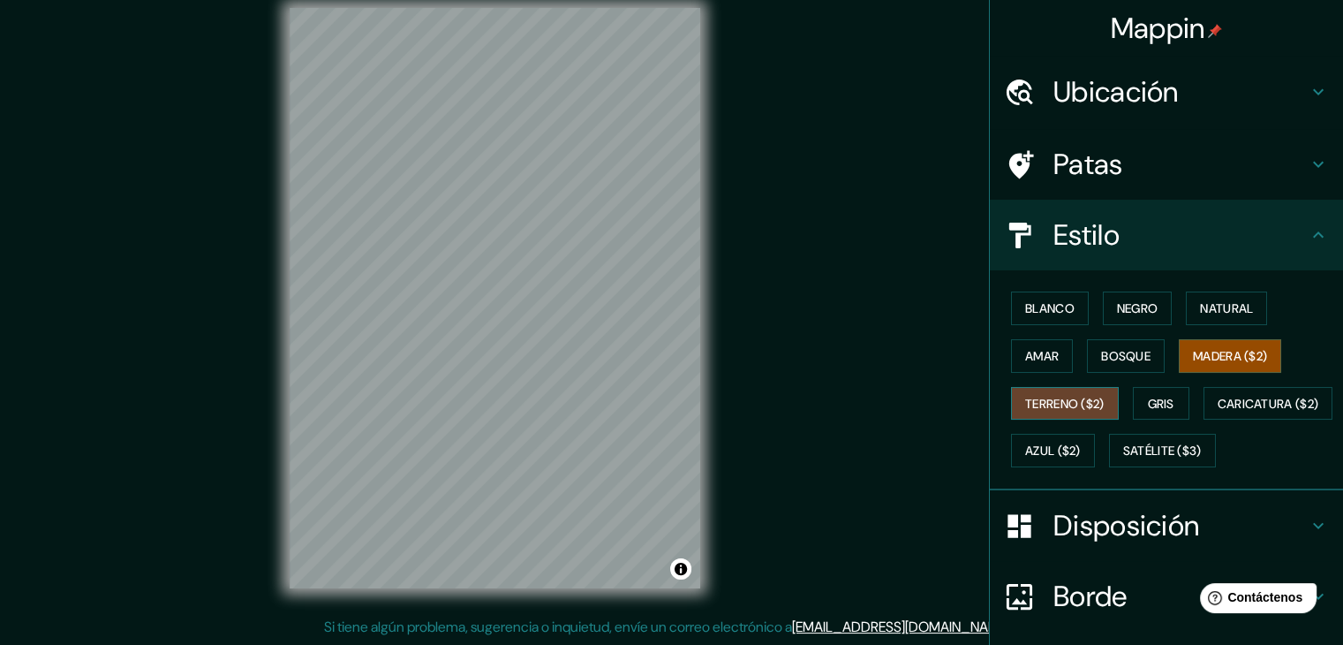
click at [1066, 399] on font "Terreno ($2)" at bounding box center [1064, 404] width 79 height 16
click at [1156, 397] on font "Gris" at bounding box center [1161, 404] width 26 height 16
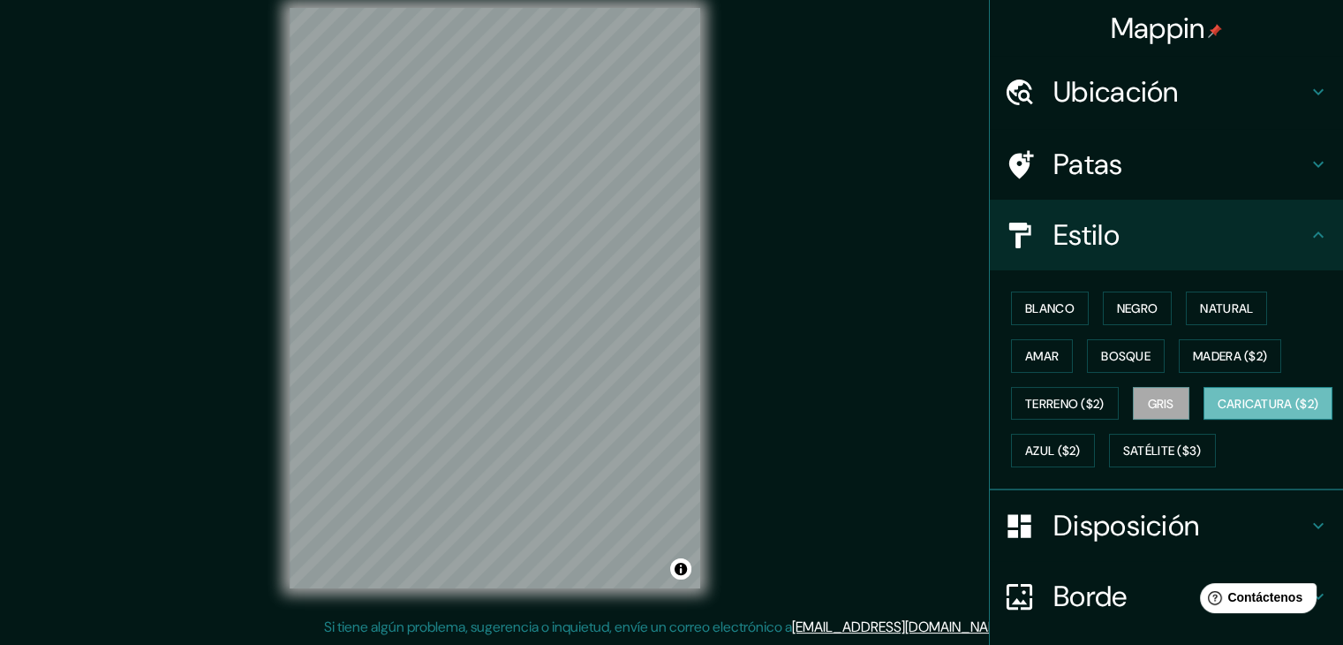
click at [1218, 412] on font "Caricatura ($2)" at bounding box center [1269, 404] width 102 height 16
click at [1060, 474] on div "Blanco Negro Natural Amar Bosque Madera ($2) Terreno ($2) Gris Caricatura ($2) …" at bounding box center [1173, 379] width 339 height 190
click at [1124, 459] on font "Satélite ($3)" at bounding box center [1163, 451] width 79 height 16
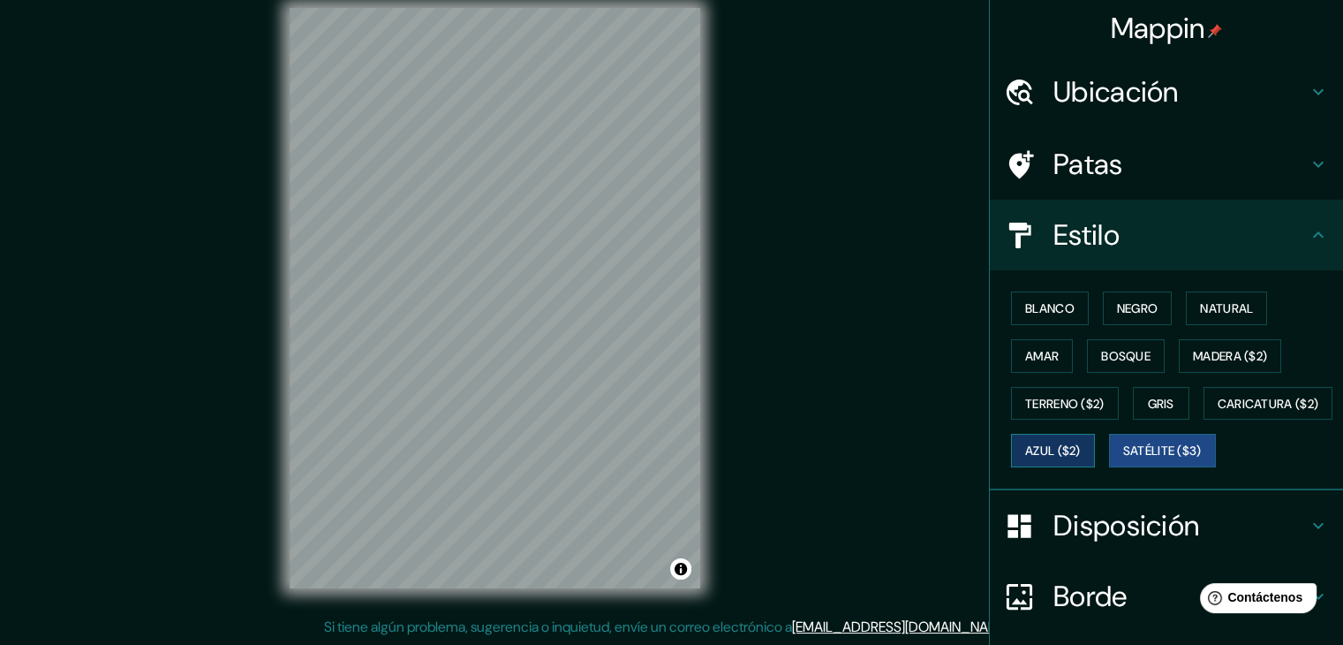
click at [1081, 458] on font "Azul ($2)" at bounding box center [1053, 450] width 56 height 23
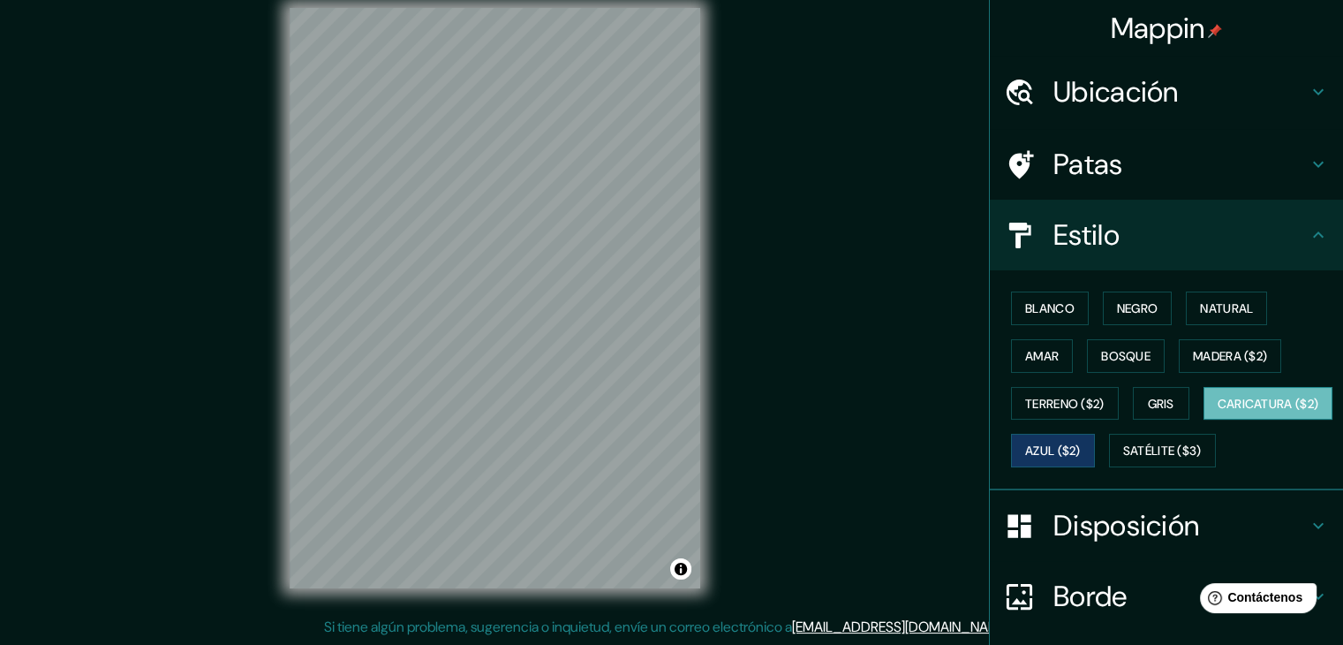
click at [1218, 412] on font "Caricatura ($2)" at bounding box center [1269, 404] width 102 height 16
click at [1025, 344] on font "Amar" at bounding box center [1042, 355] width 34 height 23
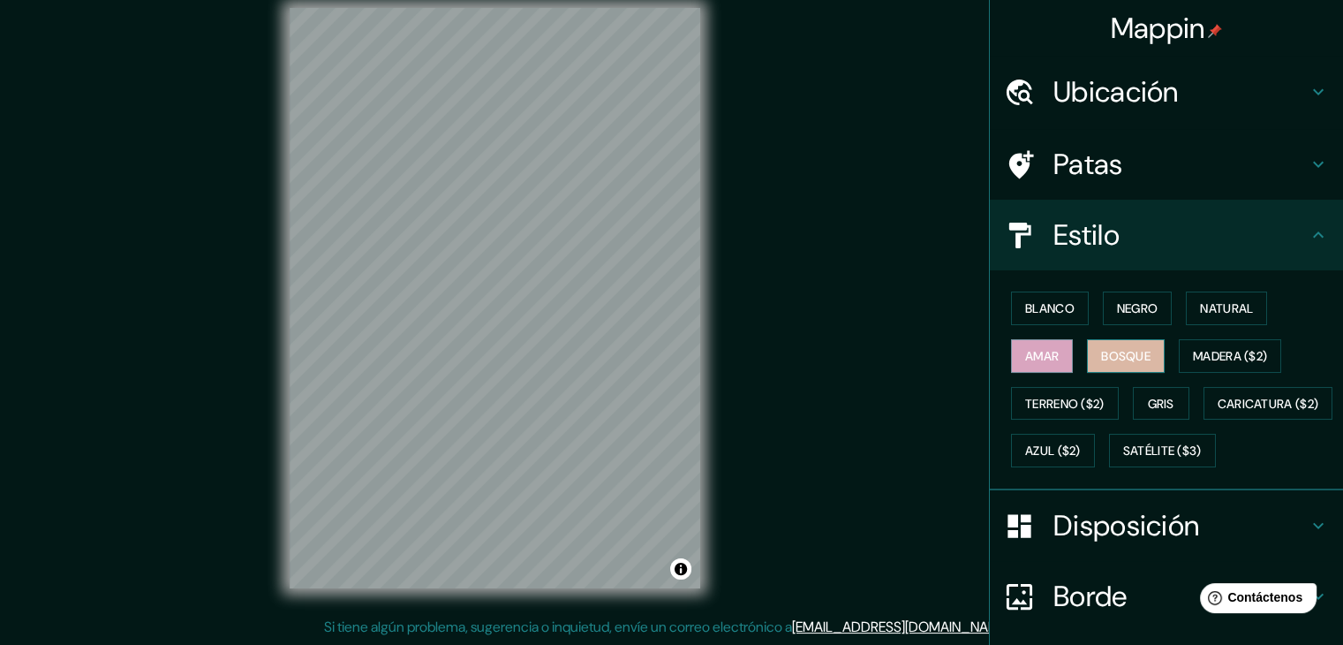
click at [1106, 359] on font "Bosque" at bounding box center [1125, 356] width 49 height 16
click at [1232, 354] on font "Madera ($2)" at bounding box center [1230, 356] width 74 height 16
click at [1171, 316] on div "Blanco Negro Natural Amar Bosque Madera ($2) Terreno ($2) Gris Caricatura ($2) …" at bounding box center [1173, 379] width 339 height 190
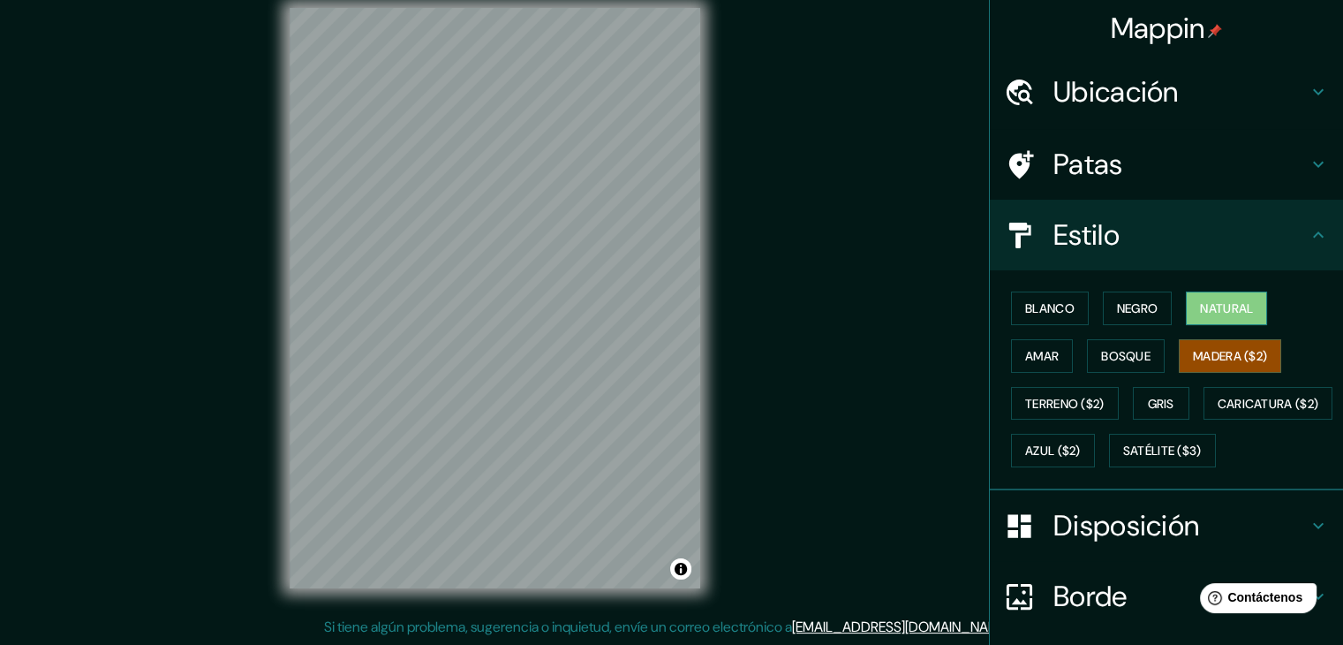
click at [1186, 311] on button "Natural" at bounding box center [1226, 308] width 81 height 34
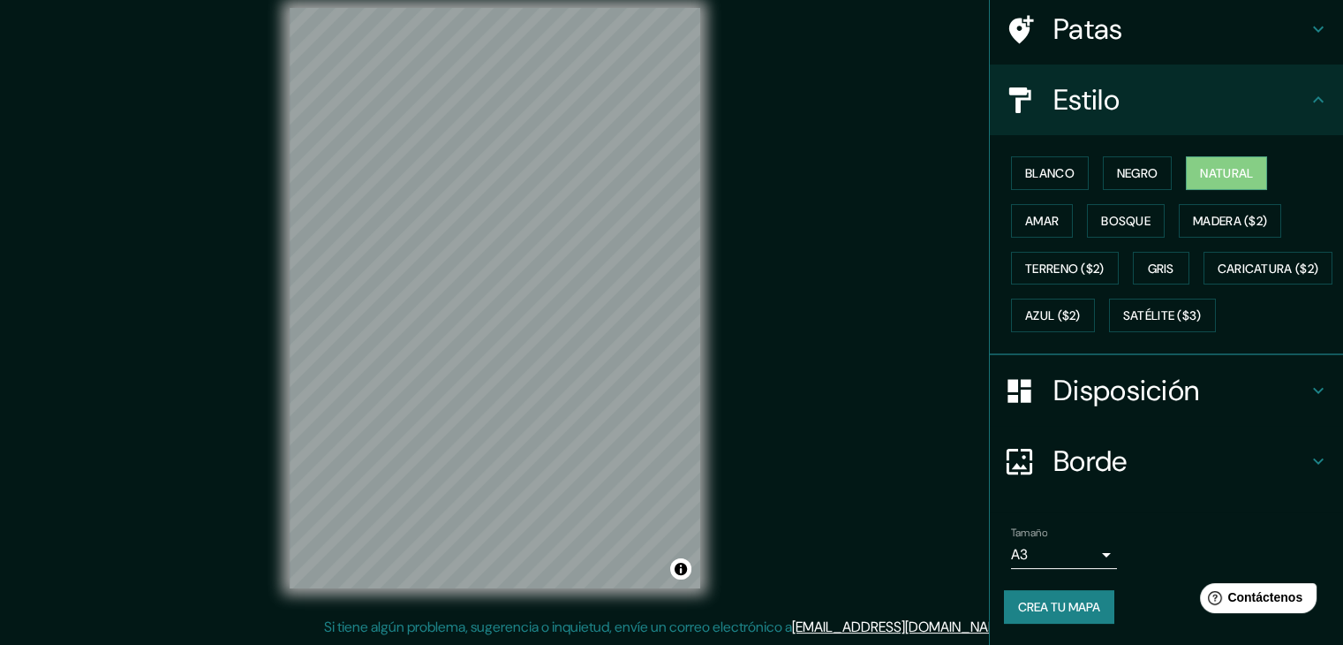
scroll to position [178, 0]
click at [1137, 165] on font "Negro" at bounding box center [1138, 173] width 42 height 16
click at [1047, 165] on font "Blanco" at bounding box center [1049, 173] width 49 height 16
click at [1208, 165] on font "Natural" at bounding box center [1226, 173] width 53 height 16
click at [1042, 209] on font "Amar" at bounding box center [1042, 220] width 34 height 23
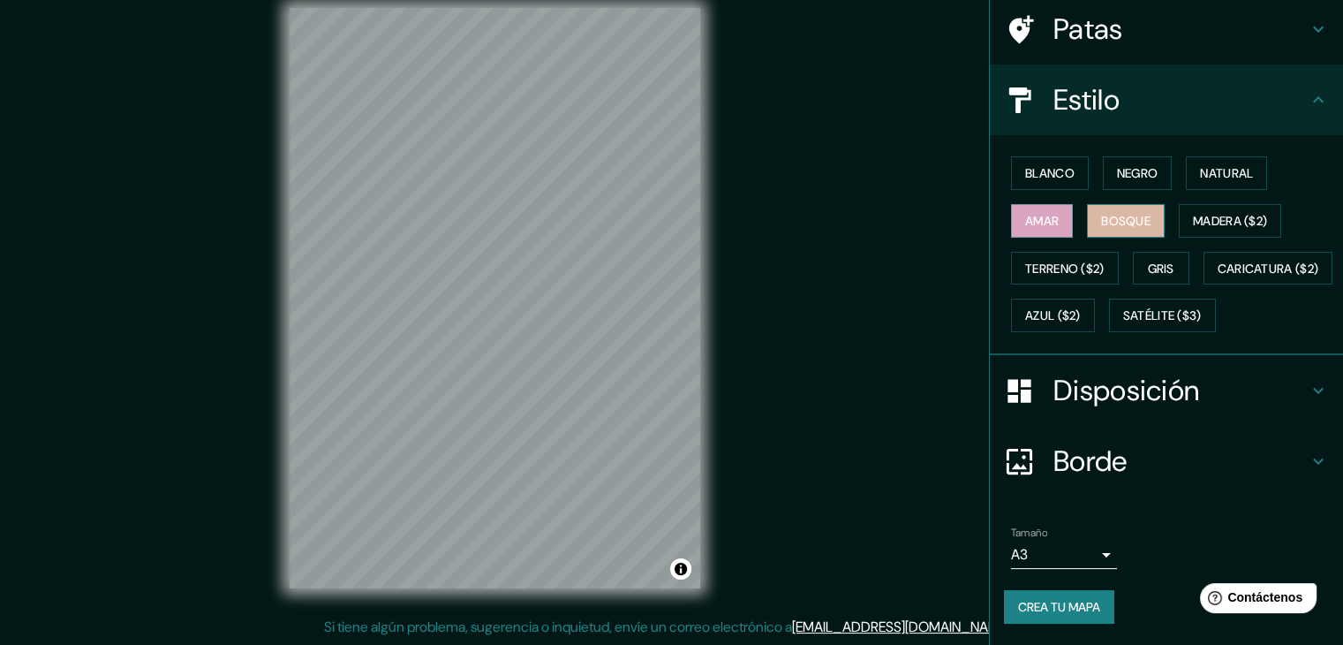
click at [1101, 213] on font "Bosque" at bounding box center [1125, 221] width 49 height 16
click at [1186, 156] on button "Natural" at bounding box center [1226, 173] width 81 height 34
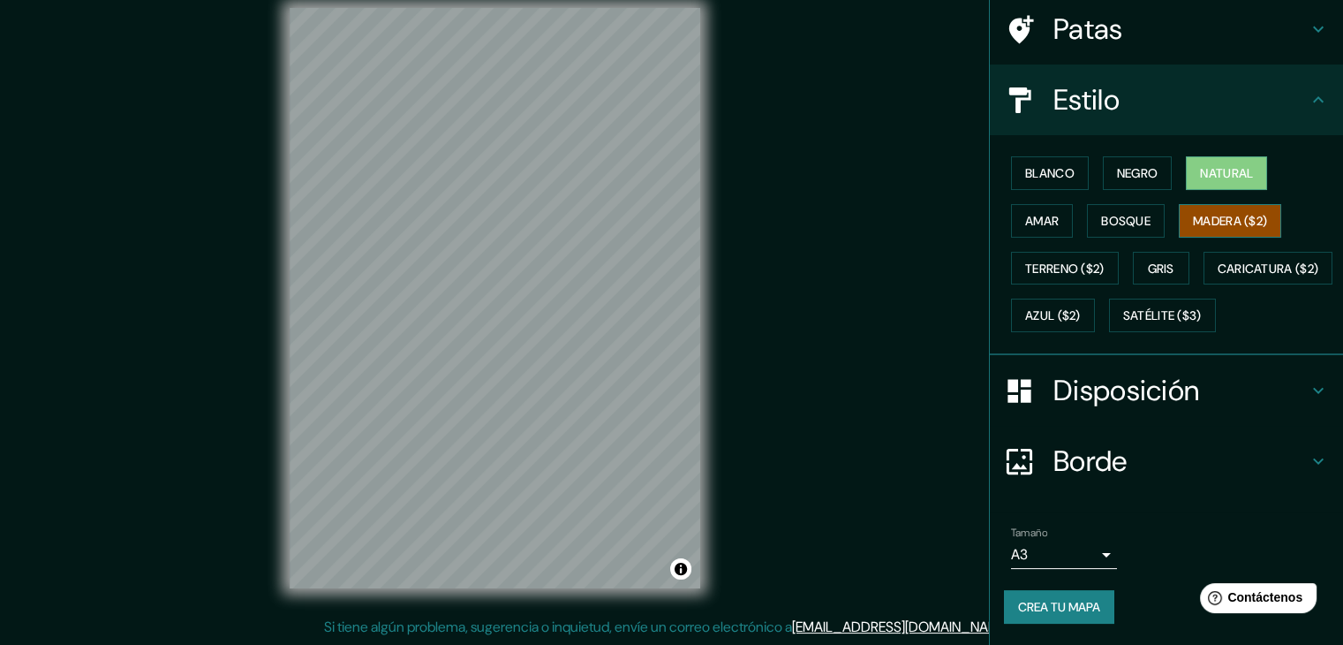
click at [1193, 213] on font "Madera ($2)" at bounding box center [1230, 221] width 74 height 16
click at [1120, 149] on div "Blanco Negro Natural Amar Bosque Madera ($2) Terreno ($2) Gris Caricatura ($2) …" at bounding box center [1173, 244] width 339 height 190
click at [1186, 156] on button "Natural" at bounding box center [1226, 173] width 81 height 34
click at [1029, 614] on font "Crea tu mapa" at bounding box center [1059, 607] width 82 height 16
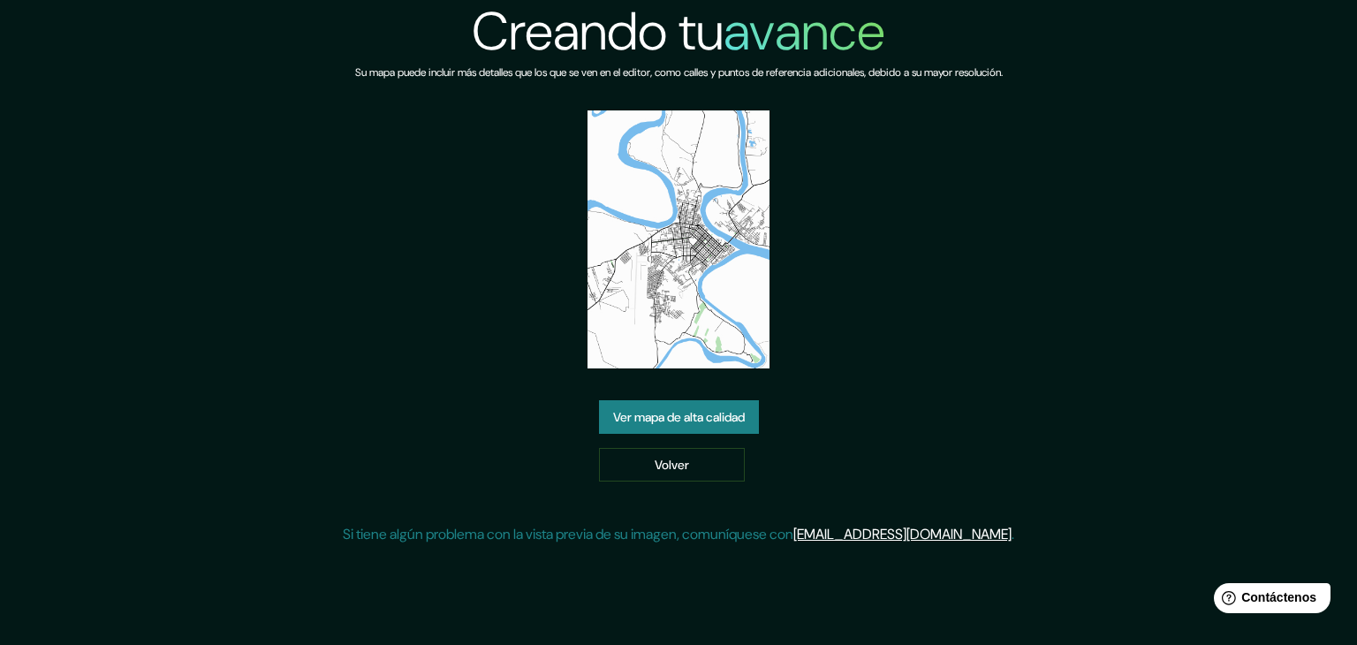
click at [677, 425] on font "Ver mapa de alta calidad" at bounding box center [679, 416] width 132 height 23
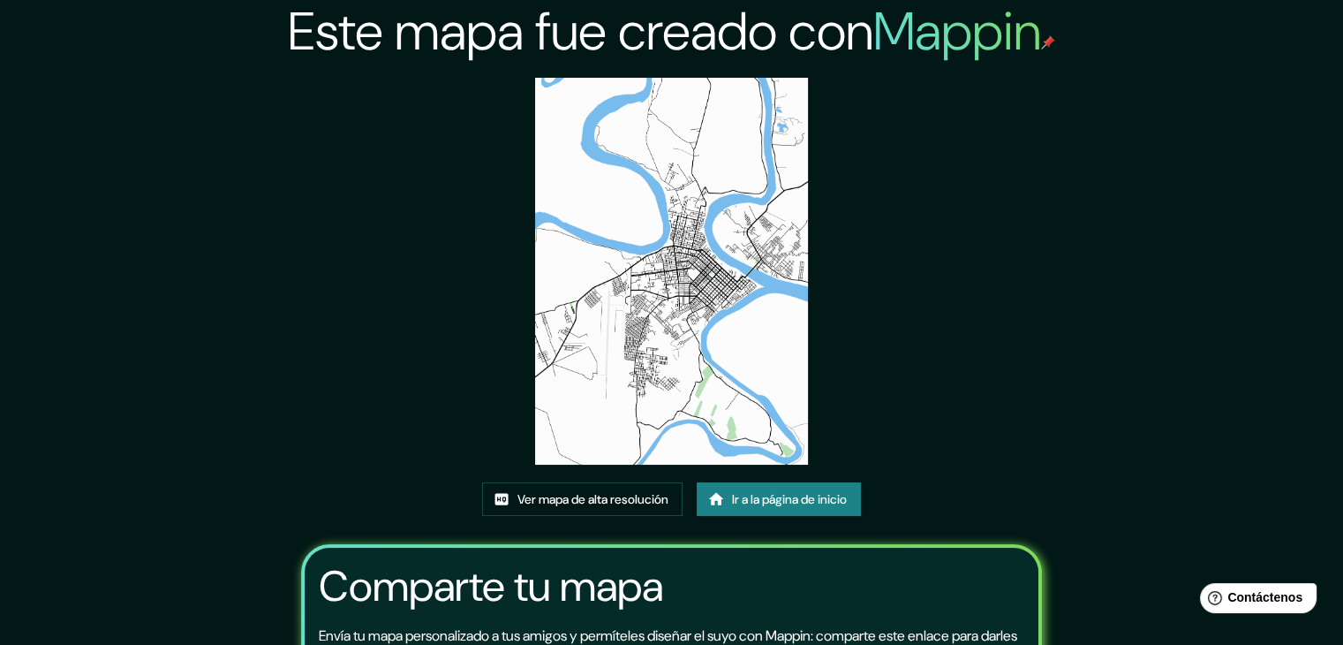
click at [718, 209] on img at bounding box center [672, 271] width 274 height 387
click at [569, 503] on font "Ver mapa de alta resolución" at bounding box center [593, 499] width 151 height 16
